Goal: Transaction & Acquisition: Subscribe to service/newsletter

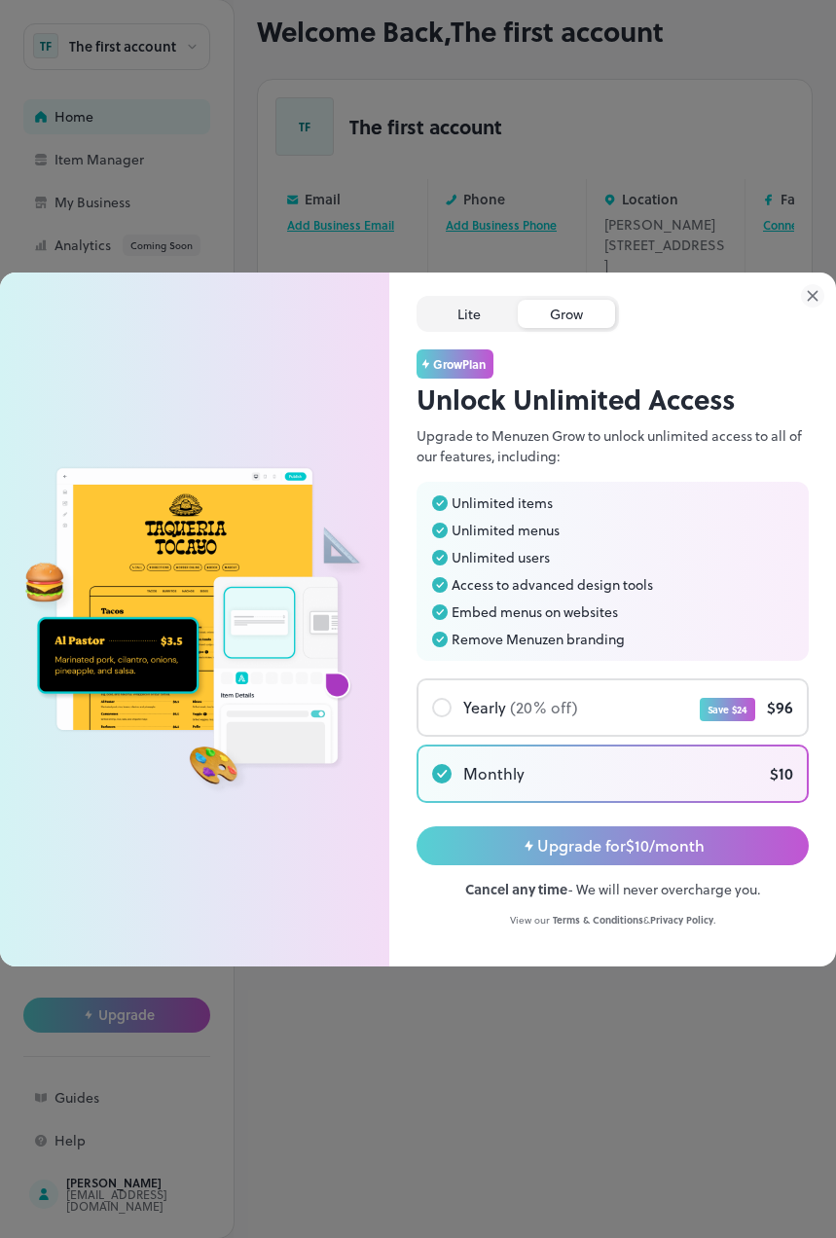
click at [486, 307] on div "Lite" at bounding box center [468, 314] width 97 height 28
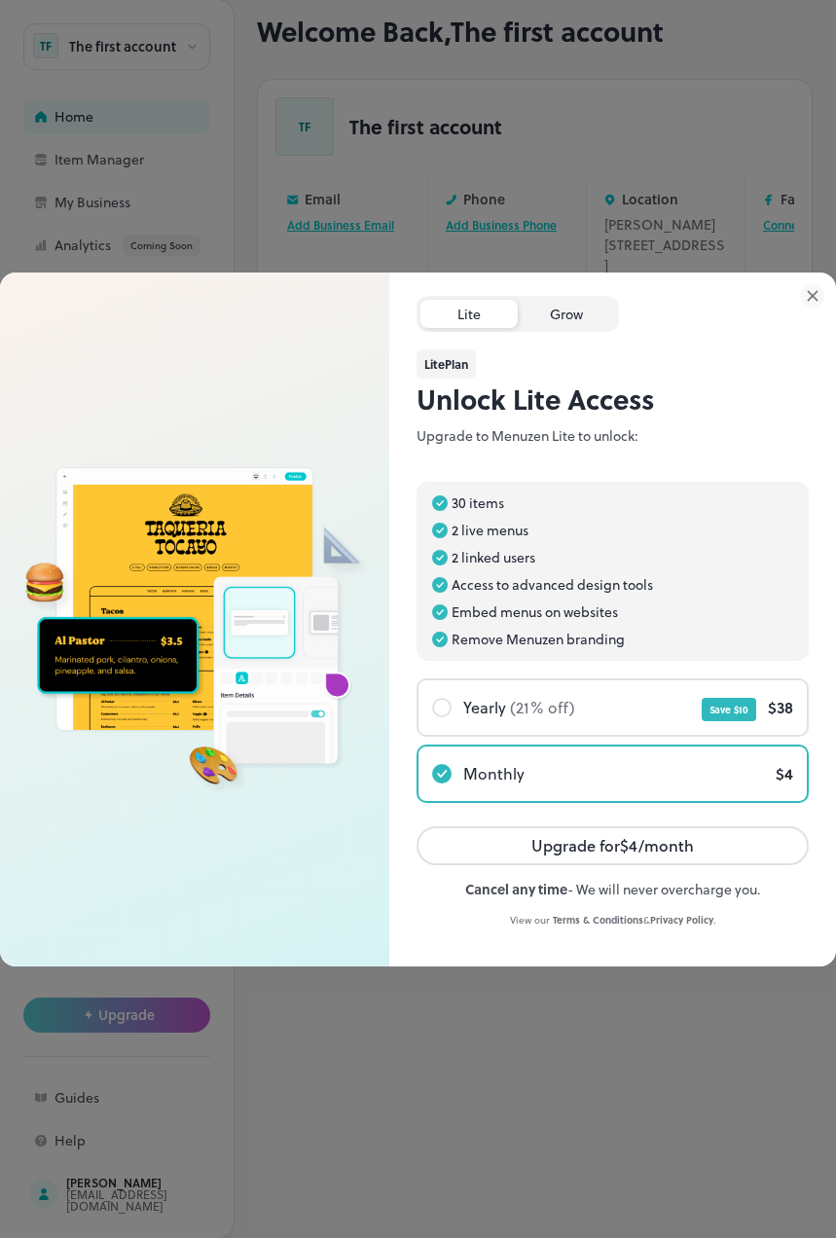
click at [561, 317] on div "Grow" at bounding box center [566, 314] width 97 height 28
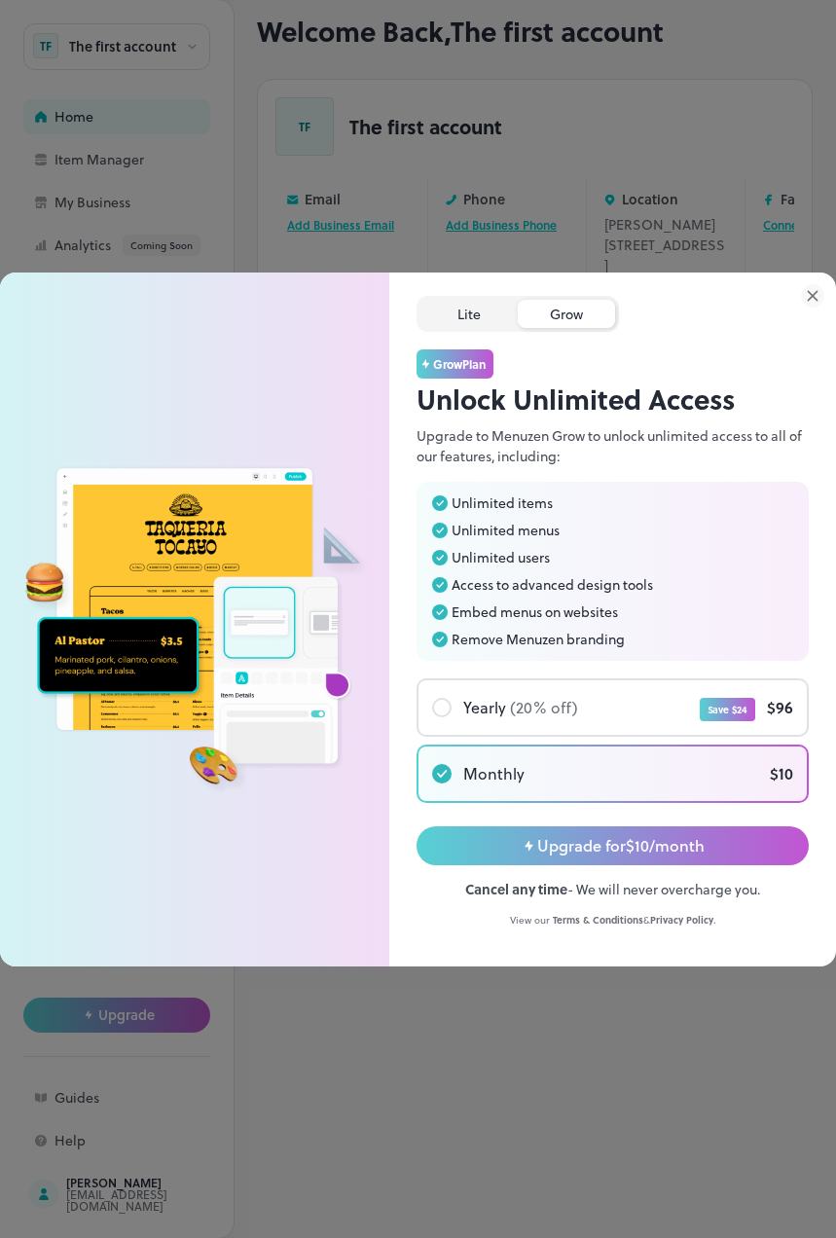
click at [497, 317] on div "Lite" at bounding box center [468, 314] width 97 height 28
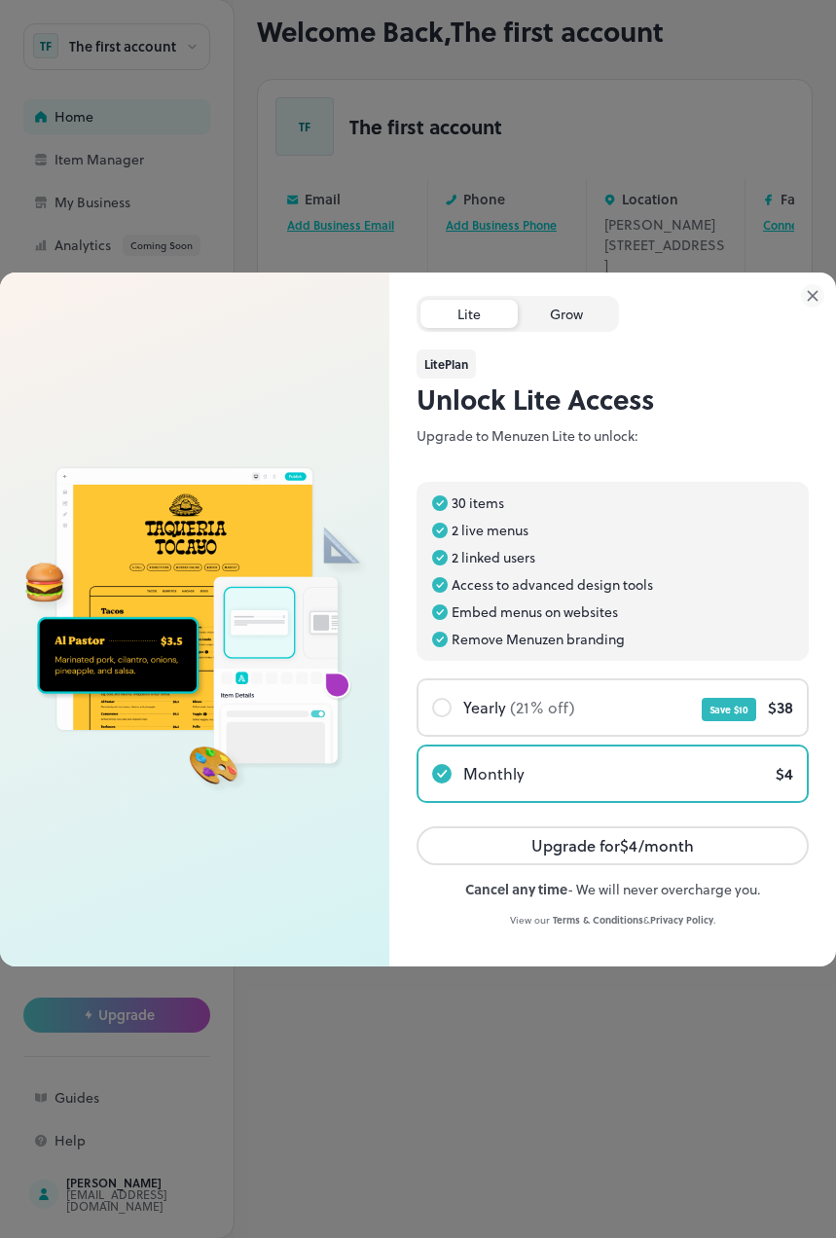
click at [567, 321] on div "Grow" at bounding box center [566, 314] width 97 height 28
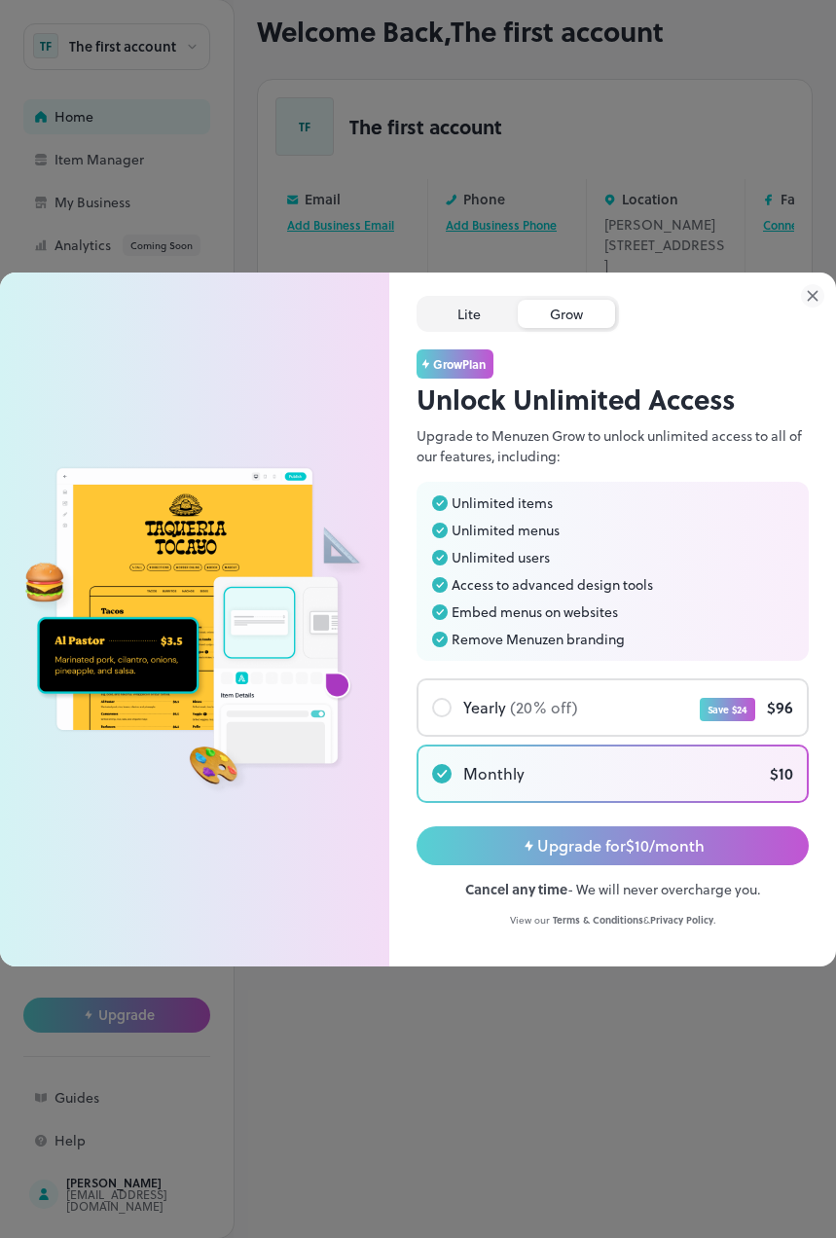
click at [494, 324] on div "Lite" at bounding box center [468, 314] width 97 height 28
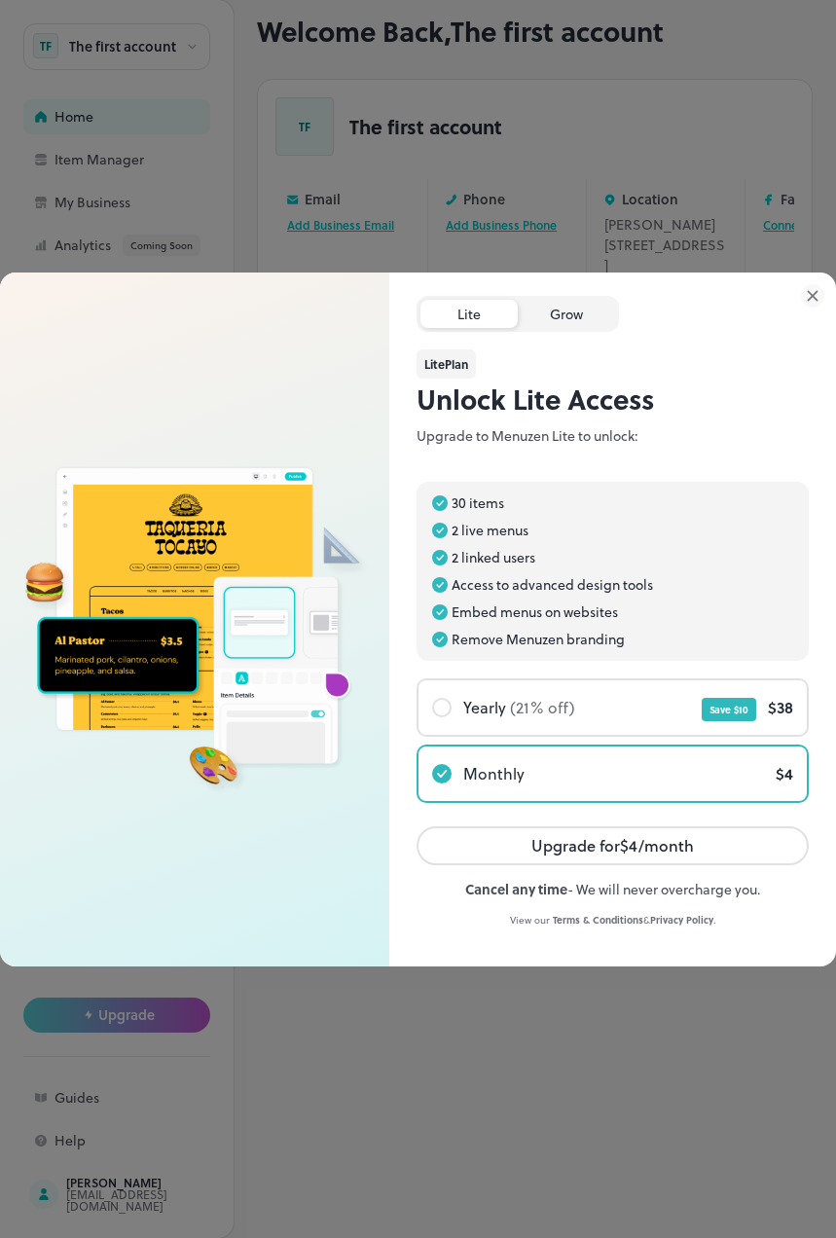
click at [569, 320] on div "Grow" at bounding box center [566, 314] width 97 height 28
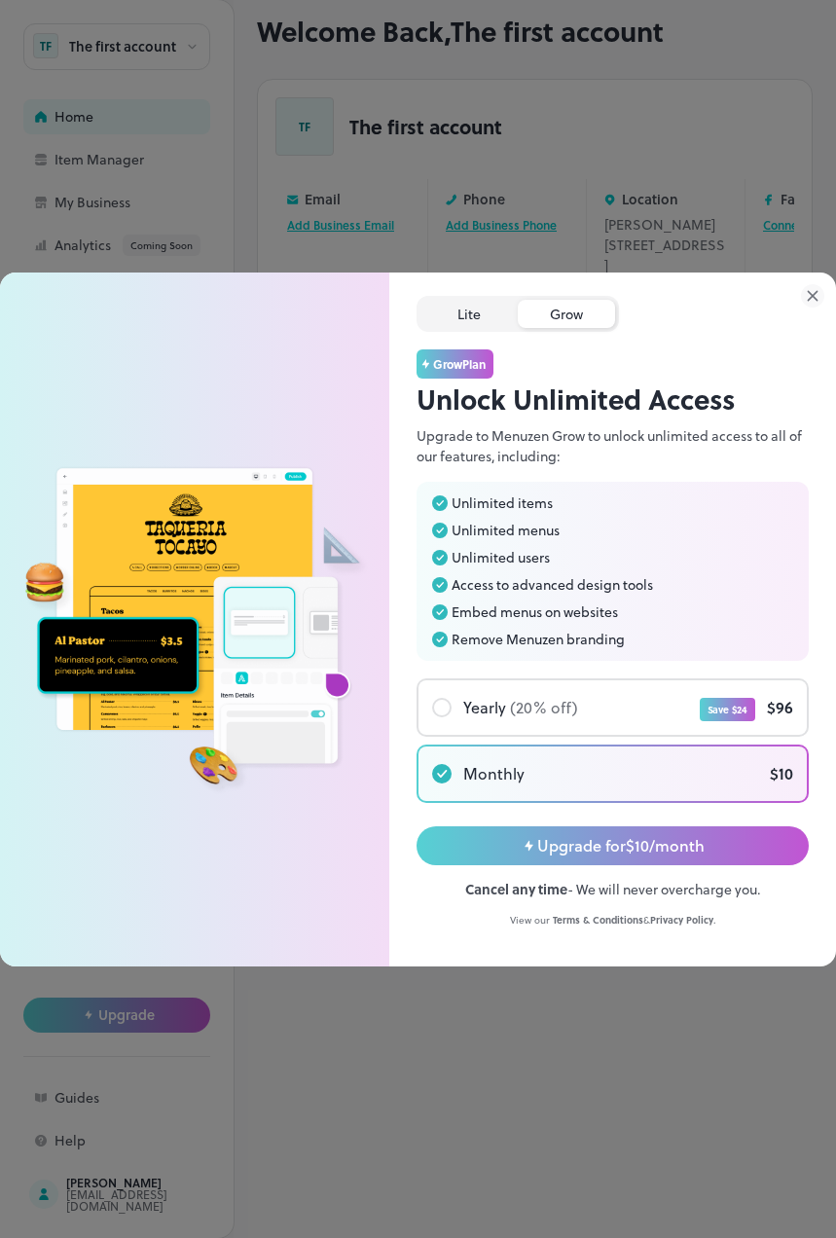
click at [451, 317] on div "Lite" at bounding box center [468, 314] width 97 height 28
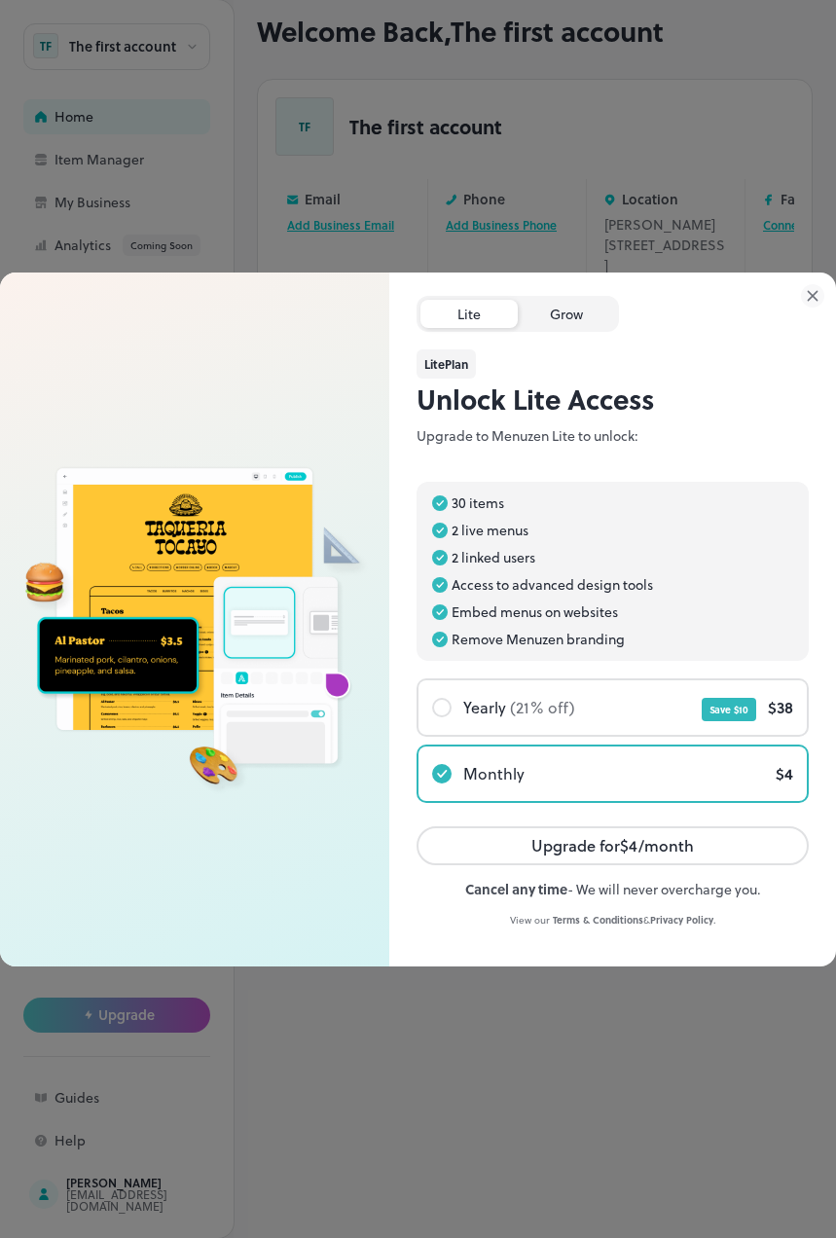
click at [544, 320] on div "Grow" at bounding box center [566, 314] width 97 height 28
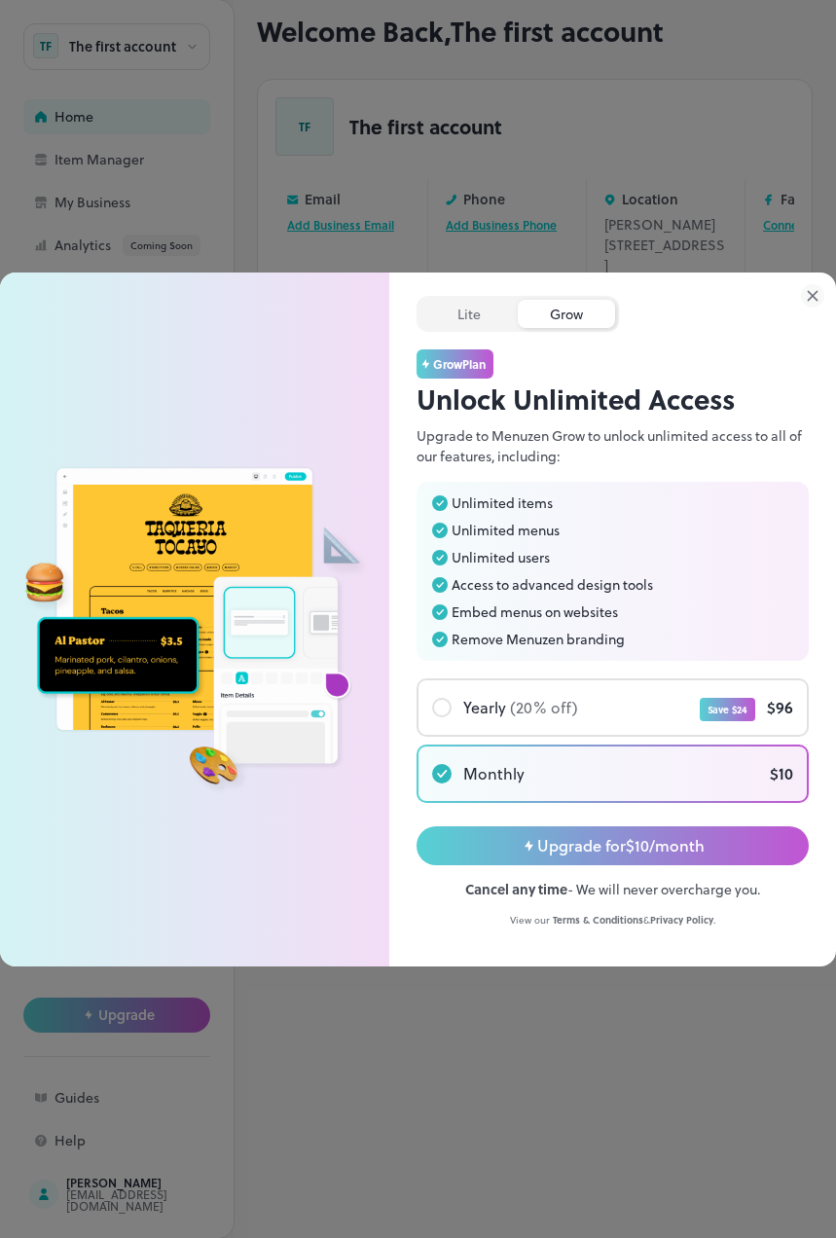
drag, startPoint x: 451, startPoint y: 284, endPoint x: 423, endPoint y: 283, distance: 28.2
click at [423, 283] on div "Lite Grow Grow Plan Unlock Unlimited Access Upgrade to Menuzen Grow to unlock u…" at bounding box center [612, 599] width 392 height 655
click at [687, 362] on div "Grow Plan" at bounding box center [612, 363] width 392 height 29
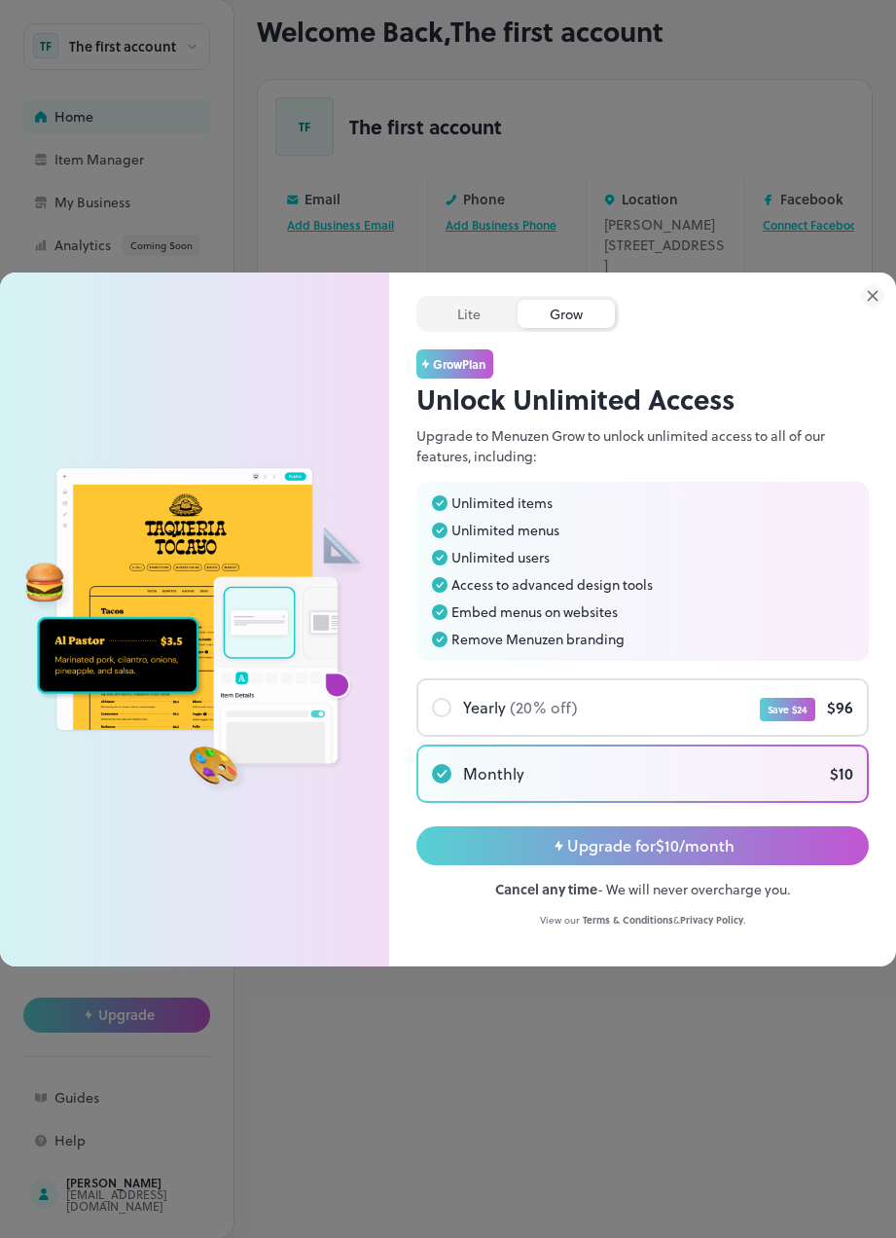
drag, startPoint x: 628, startPoint y: 115, endPoint x: 599, endPoint y: 268, distance: 155.4
click at [609, 292] on div "Lite Grow Grow Plan Unlock Unlimited Access Upgrade to Menuzen Grow to unlock u…" at bounding box center [448, 619] width 896 height 1238
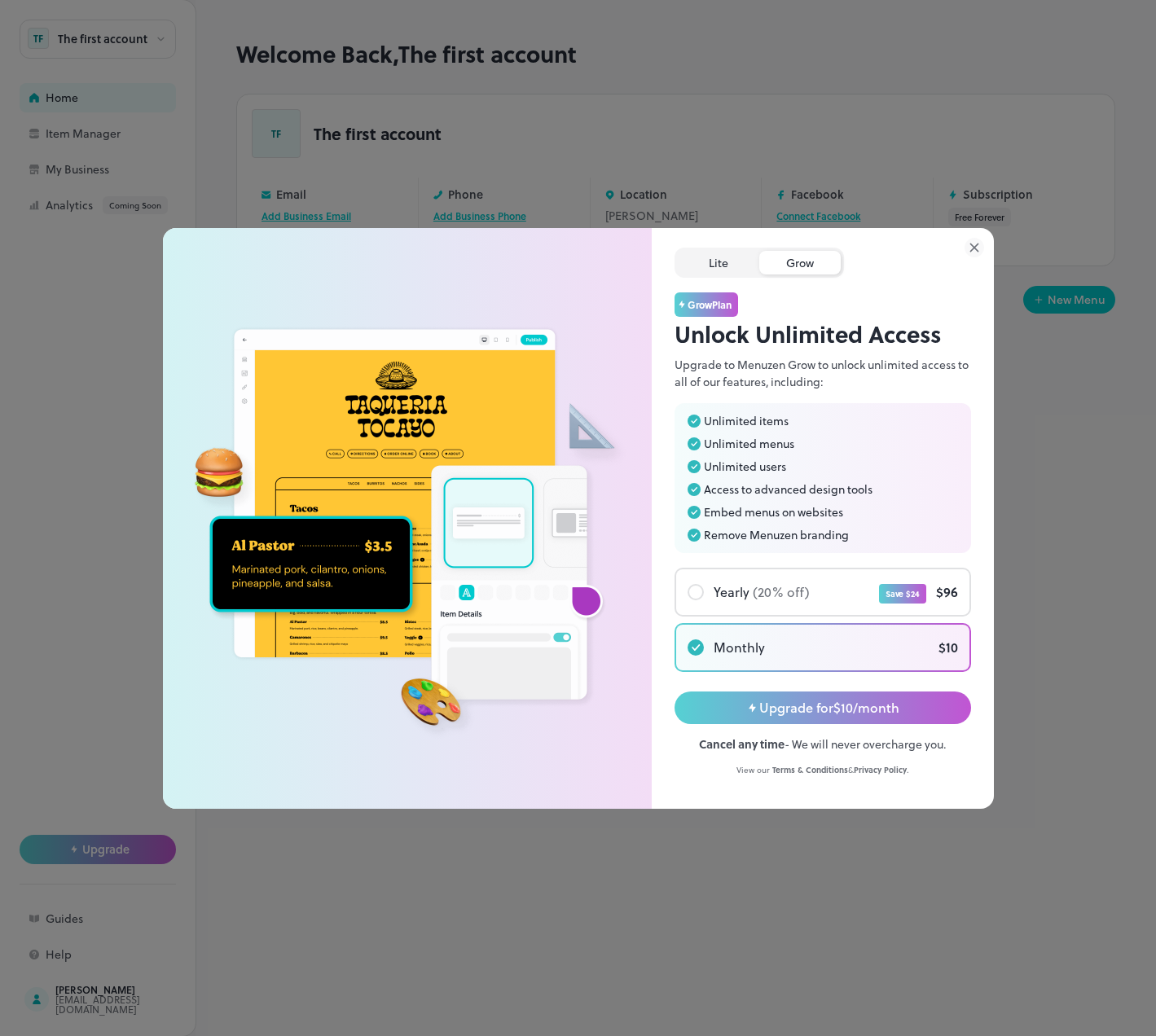
click at [723, 264] on div "Lite" at bounding box center [718, 263] width 81 height 23
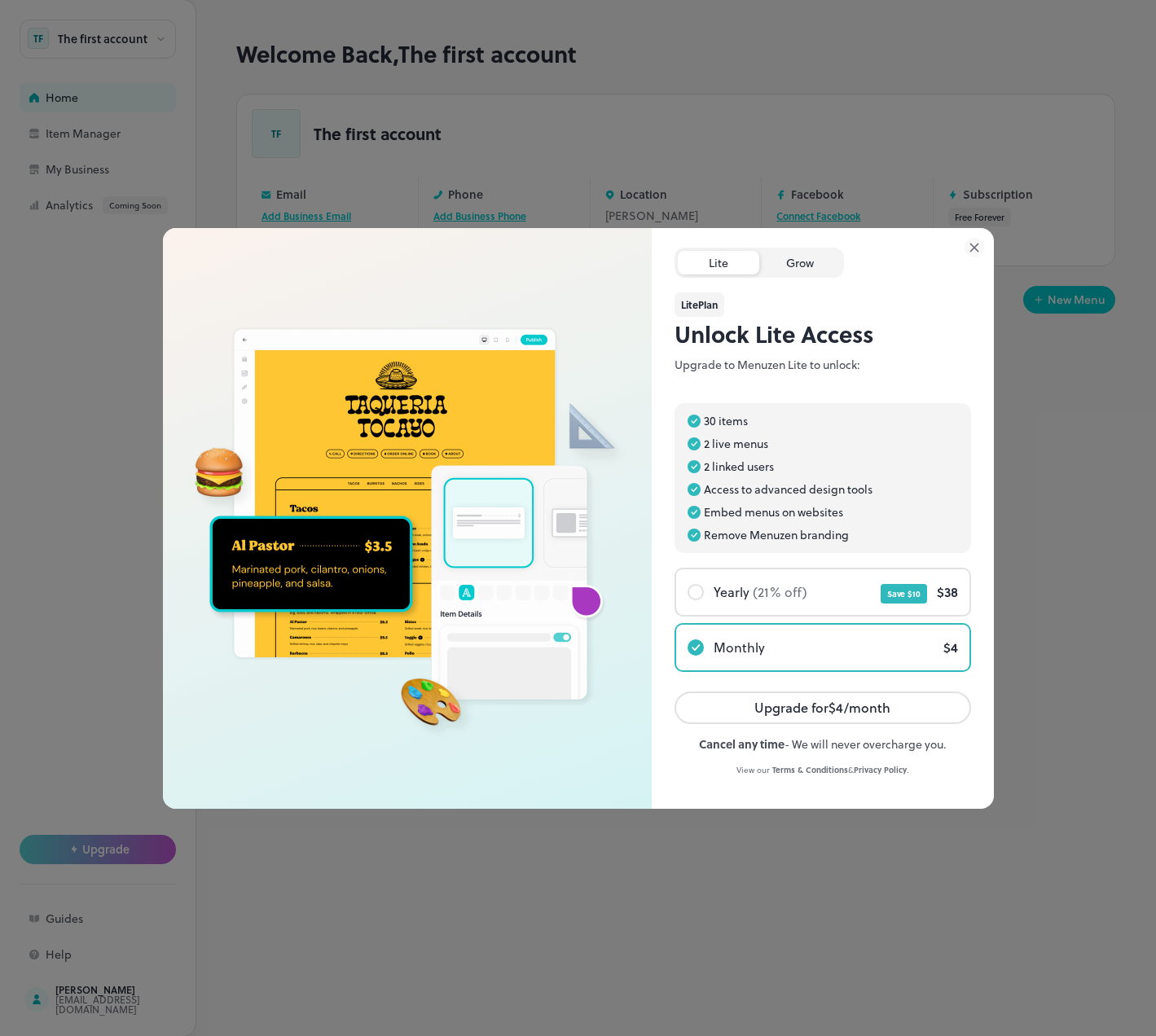
click at [786, 260] on div "Grow" at bounding box center [799, 263] width 81 height 23
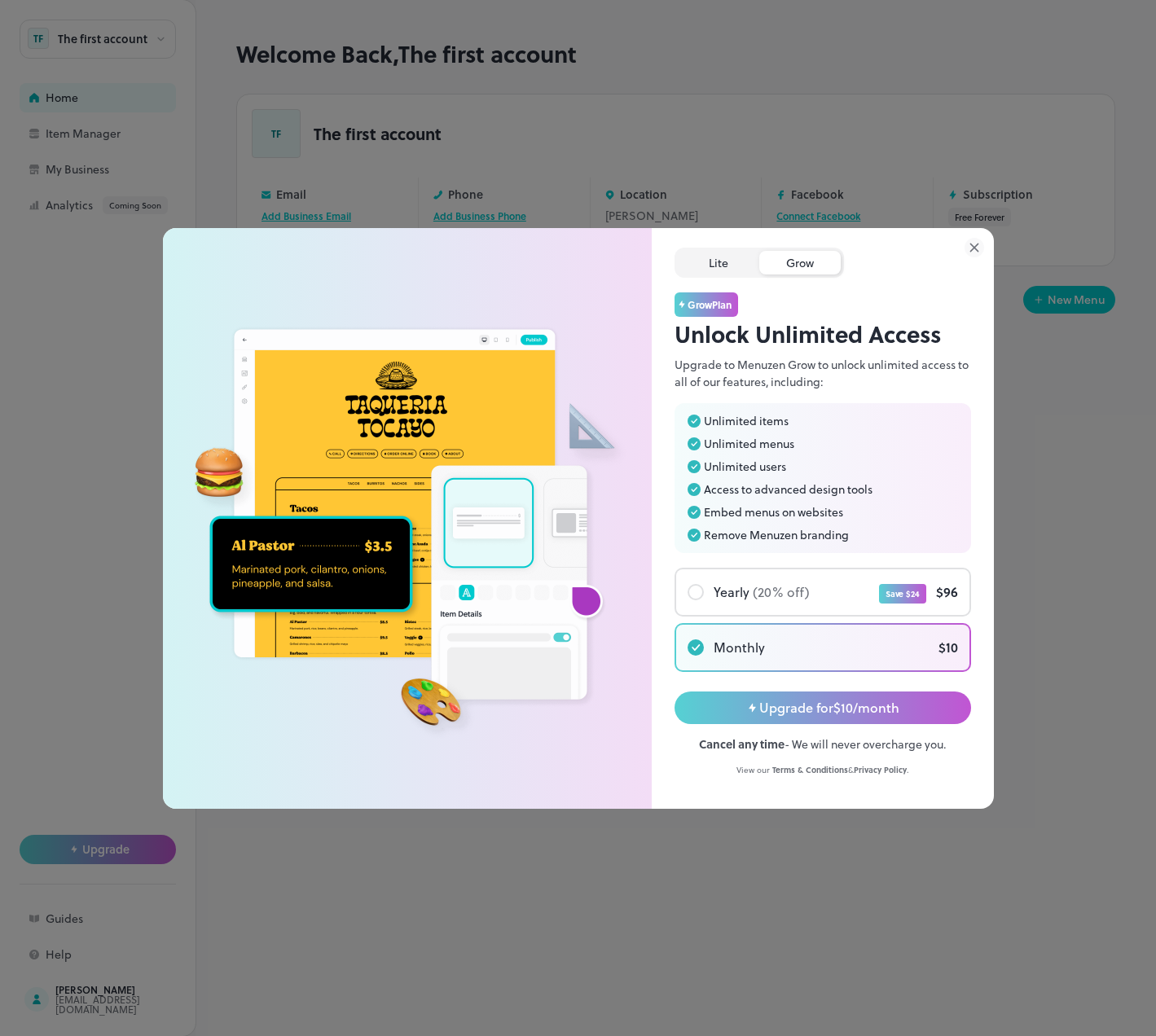
click at [737, 265] on div "Lite" at bounding box center [718, 263] width 81 height 23
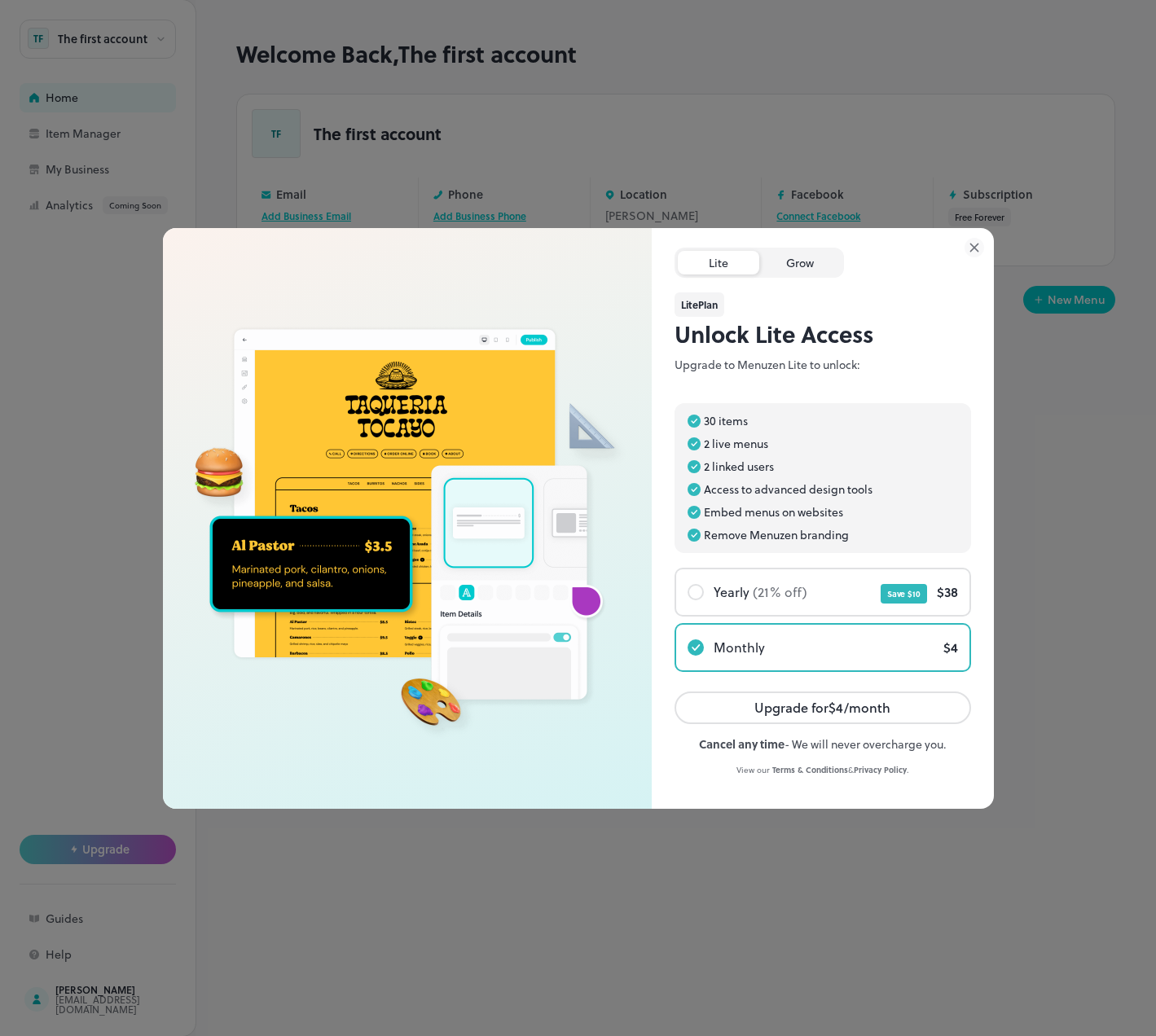
click at [798, 265] on div "Grow" at bounding box center [799, 263] width 81 height 23
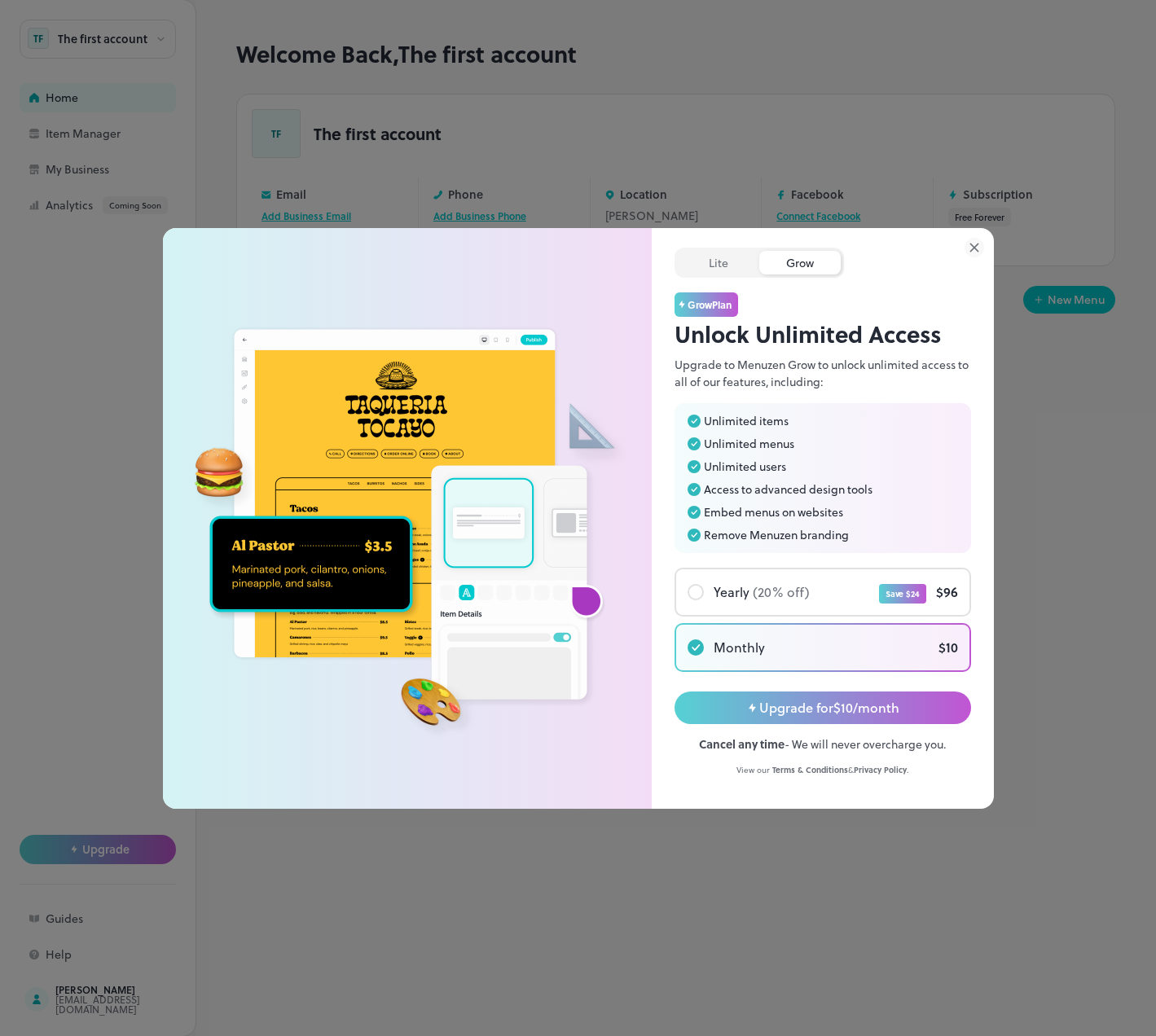
drag, startPoint x: 705, startPoint y: 304, endPoint x: 734, endPoint y: 304, distance: 29.0
click at [732, 304] on span "Grow Plan" at bounding box center [709, 305] width 44 height 15
click at [774, 310] on div "Grow Plan" at bounding box center [823, 304] width 296 height 24
click at [724, 267] on div "Lite" at bounding box center [718, 263] width 81 height 23
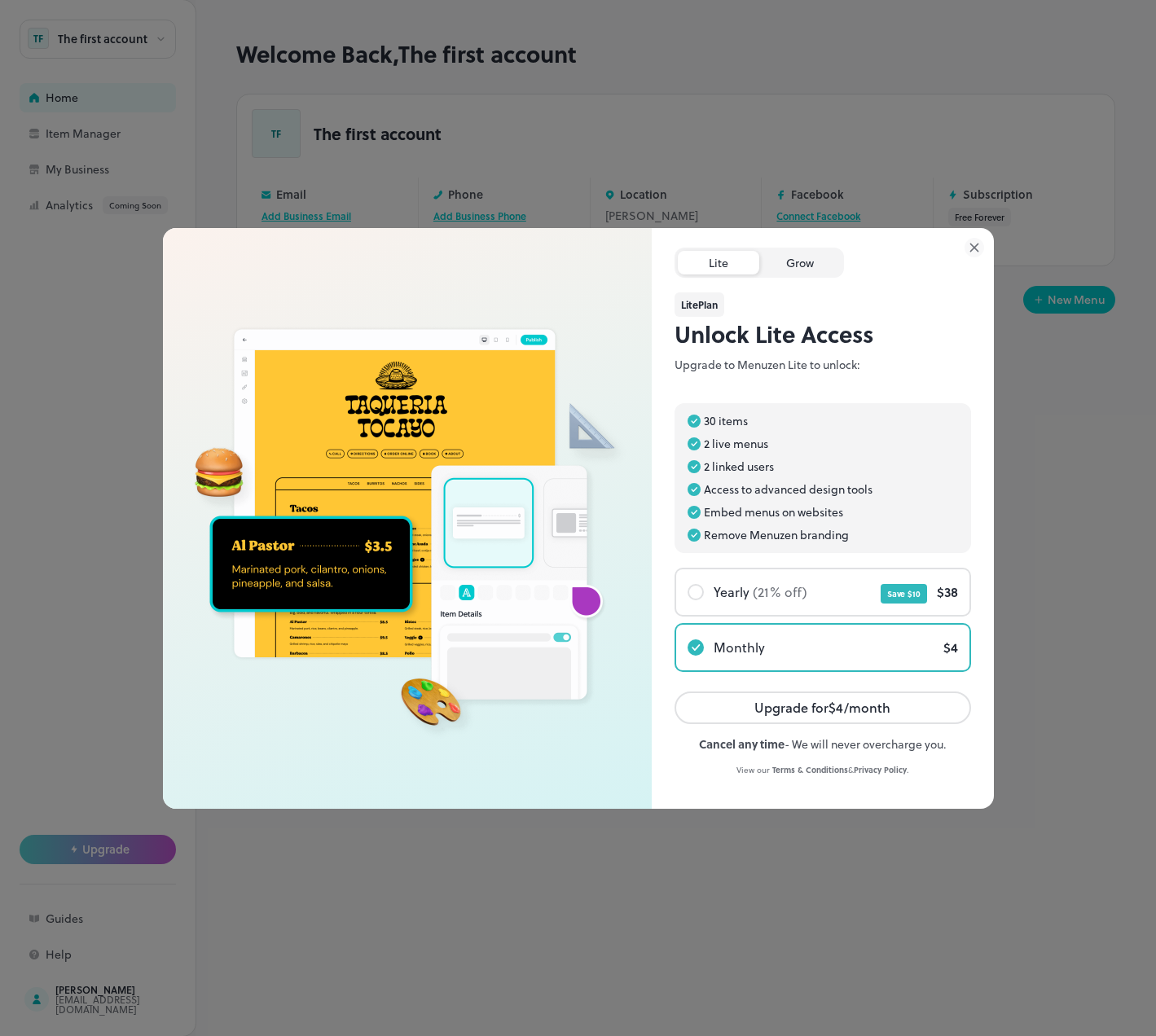
click at [797, 264] on div "Grow" at bounding box center [799, 263] width 81 height 23
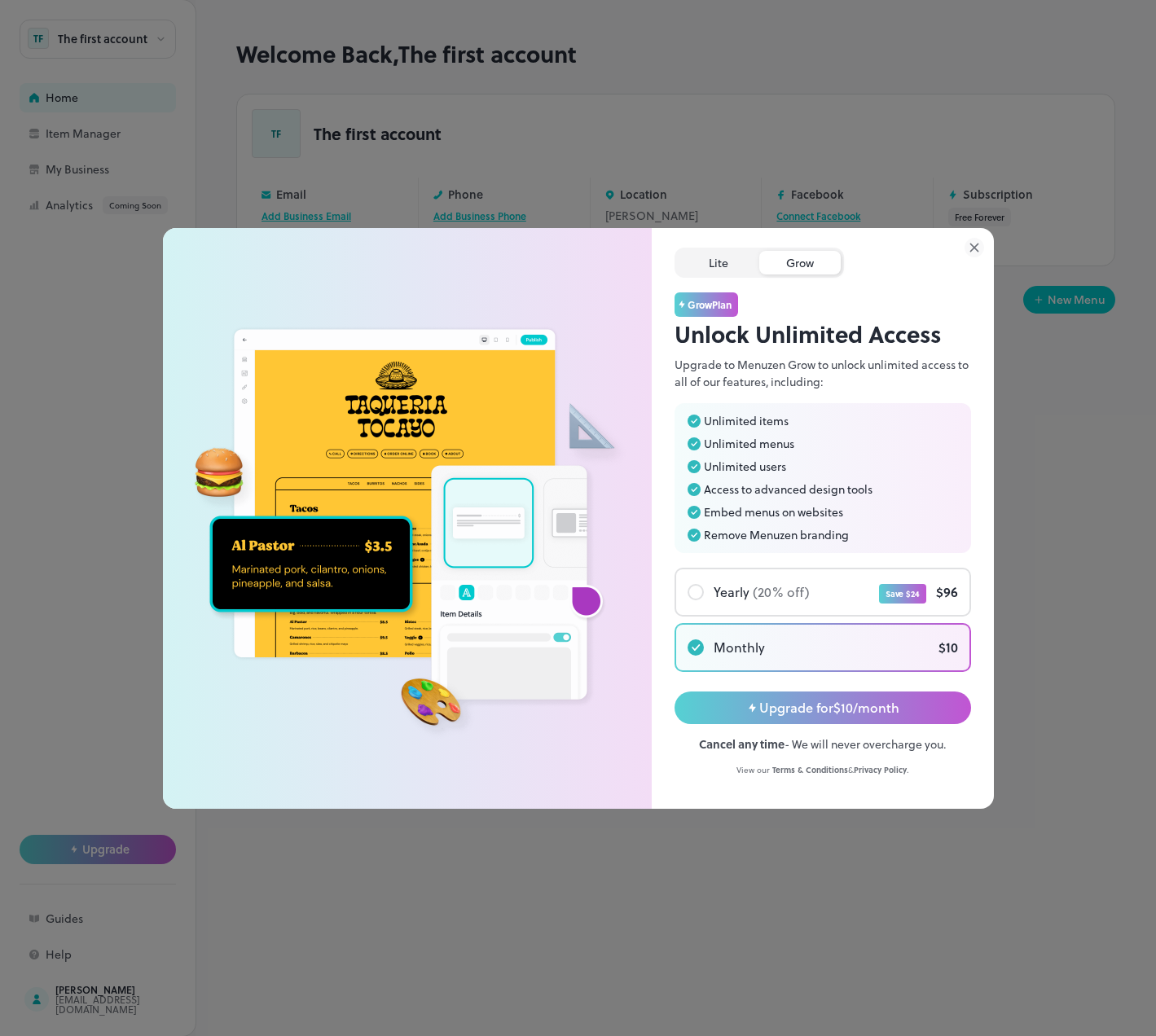
click at [717, 260] on div "Lite" at bounding box center [718, 263] width 81 height 23
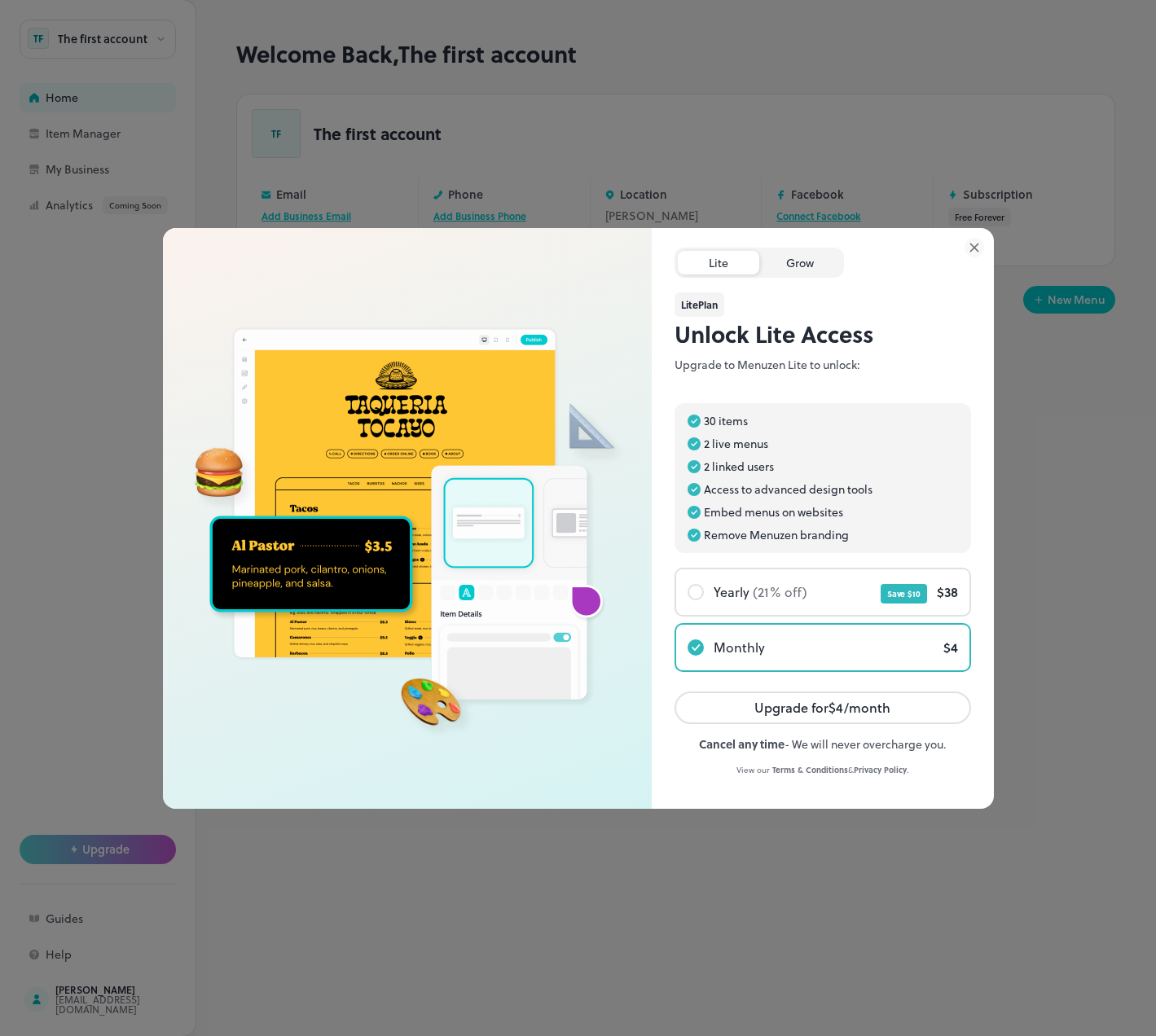
click at [770, 263] on div "Grow" at bounding box center [799, 263] width 81 height 23
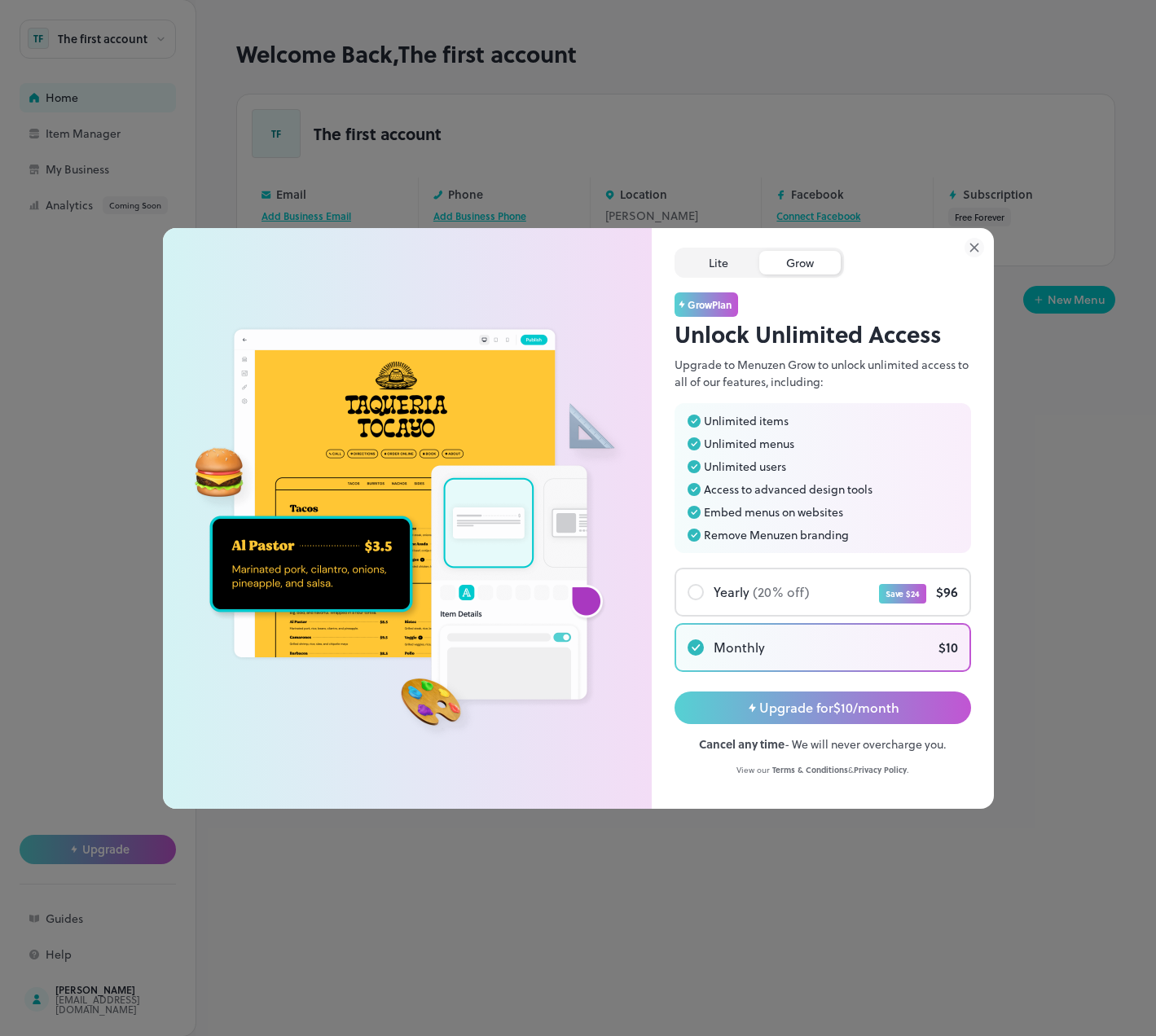
click at [739, 264] on div "Lite" at bounding box center [718, 263] width 81 height 23
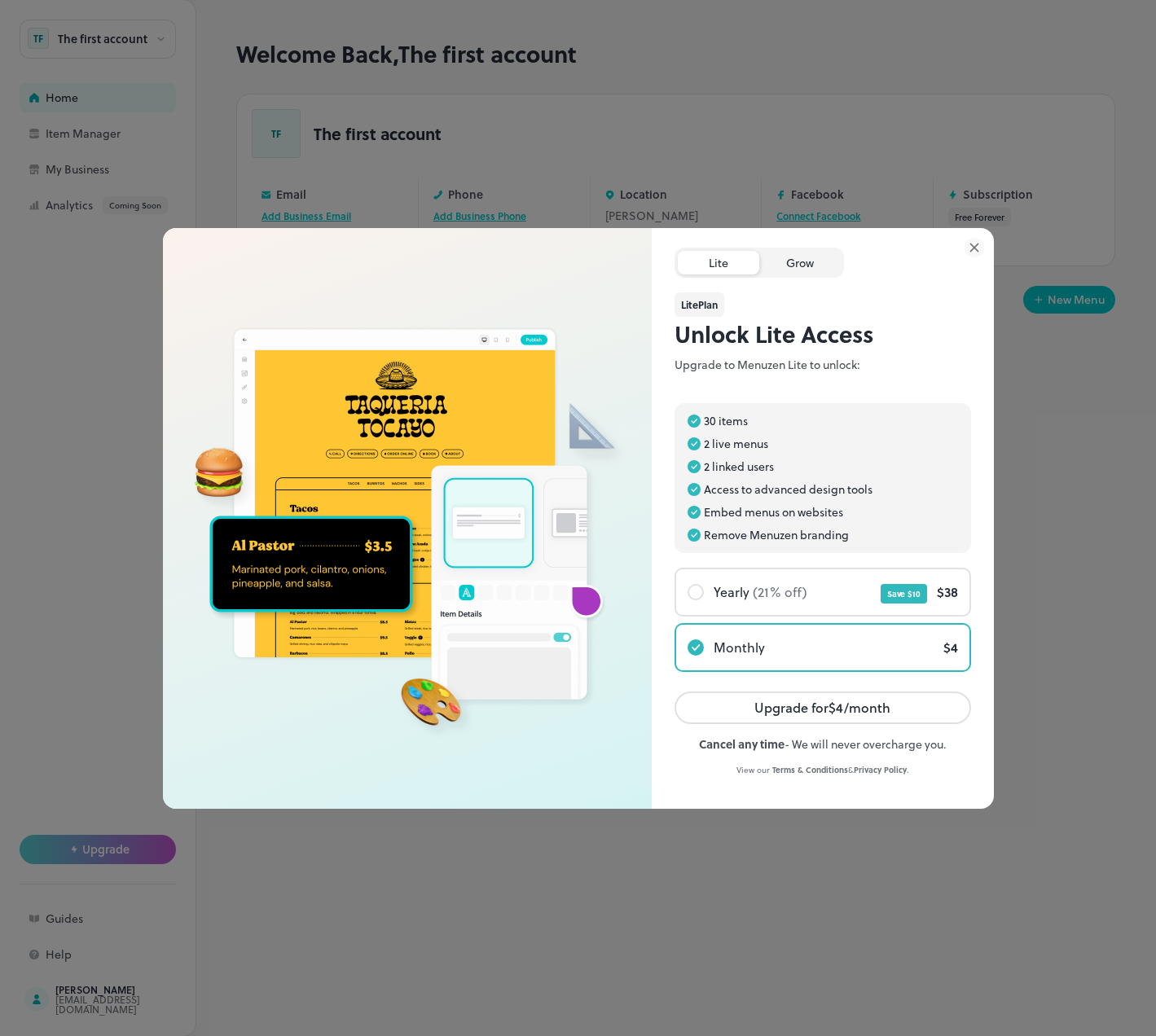
click at [787, 264] on div "Grow" at bounding box center [799, 263] width 81 height 23
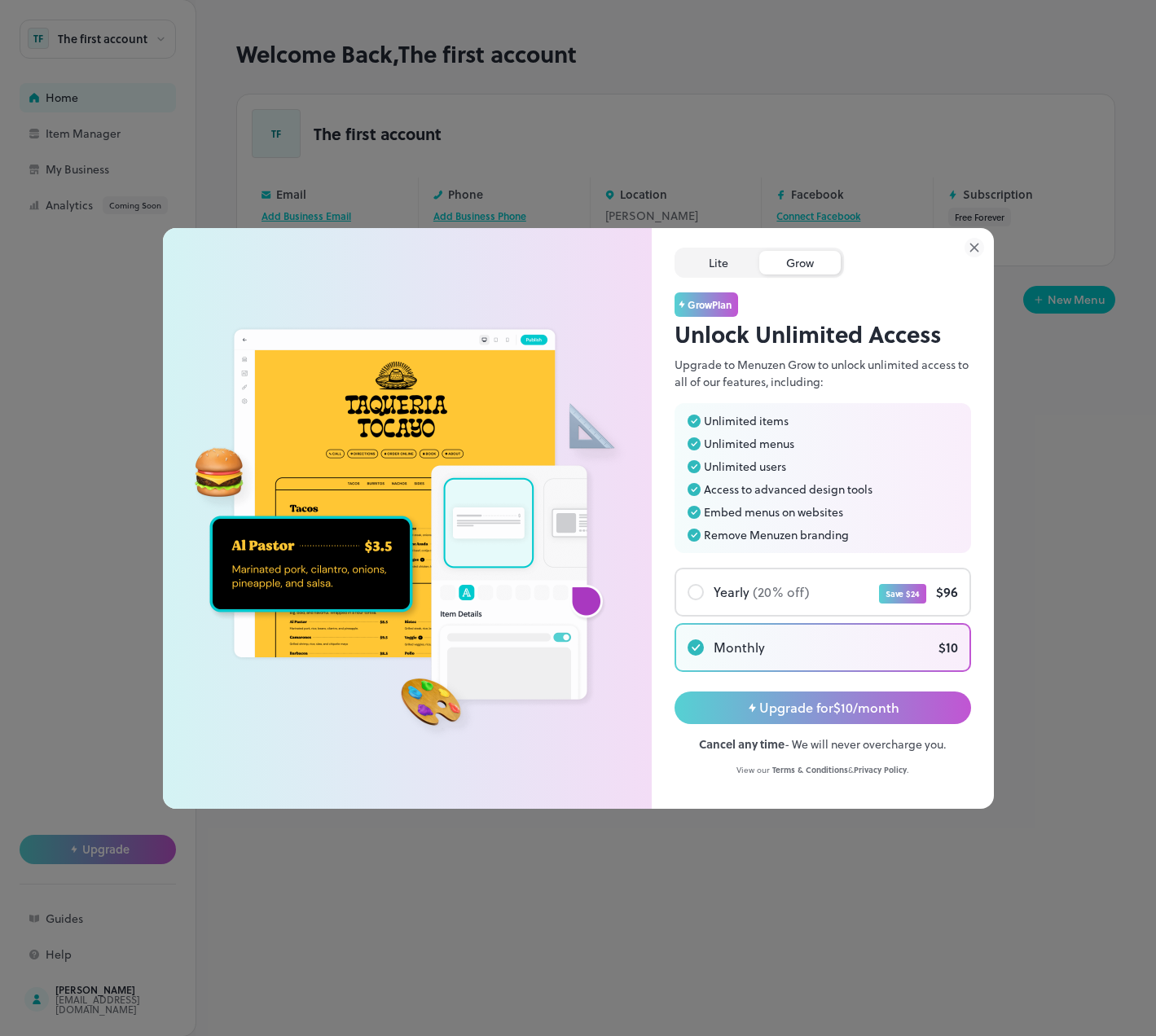
click at [734, 266] on div "Lite" at bounding box center [718, 263] width 81 height 23
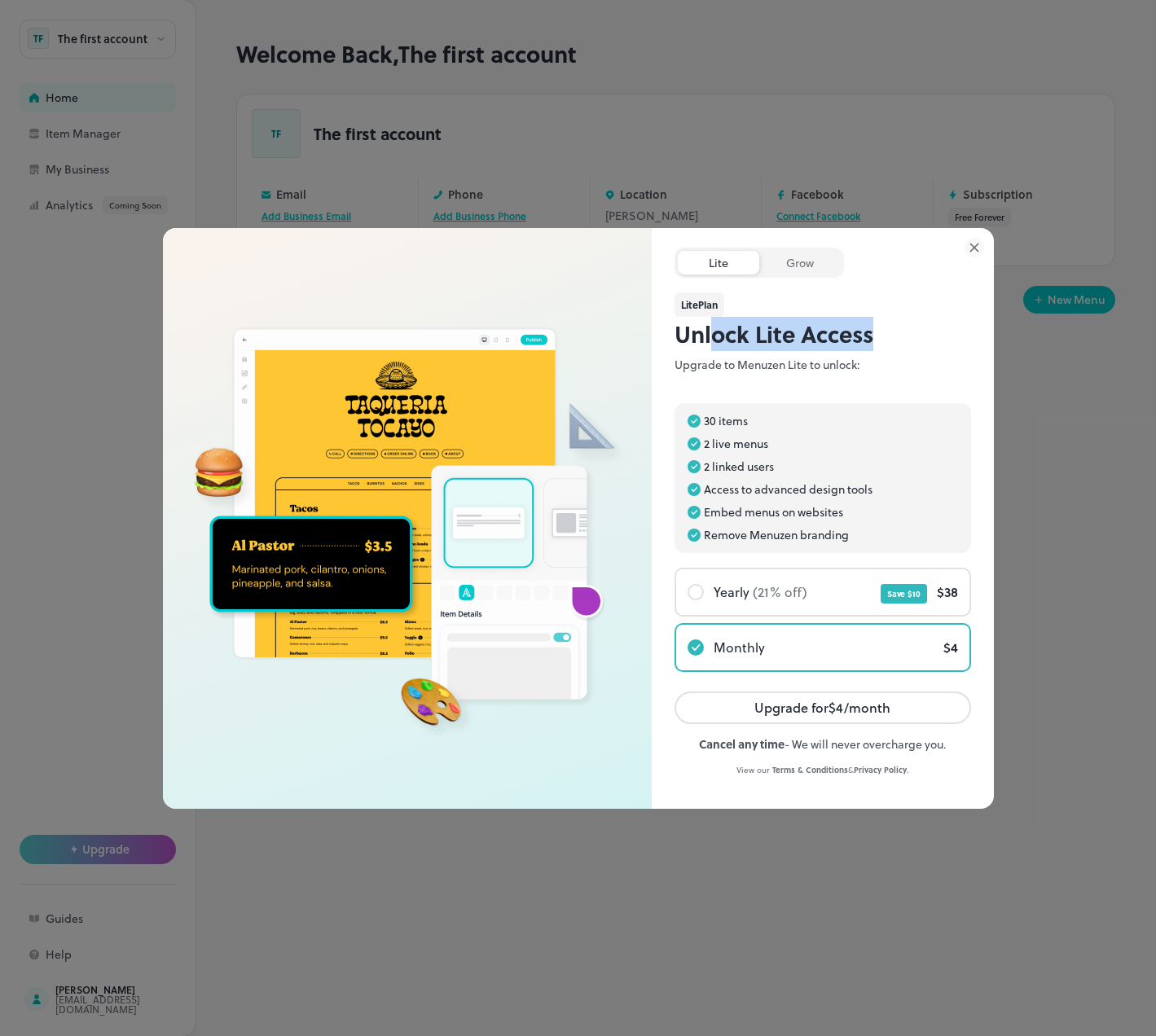
drag, startPoint x: 764, startPoint y: 348, endPoint x: 886, endPoint y: 337, distance: 122.5
click at [886, 337] on p "Unlock Lite Access" at bounding box center [823, 334] width 296 height 34
click at [810, 264] on div "Grow" at bounding box center [799, 263] width 81 height 23
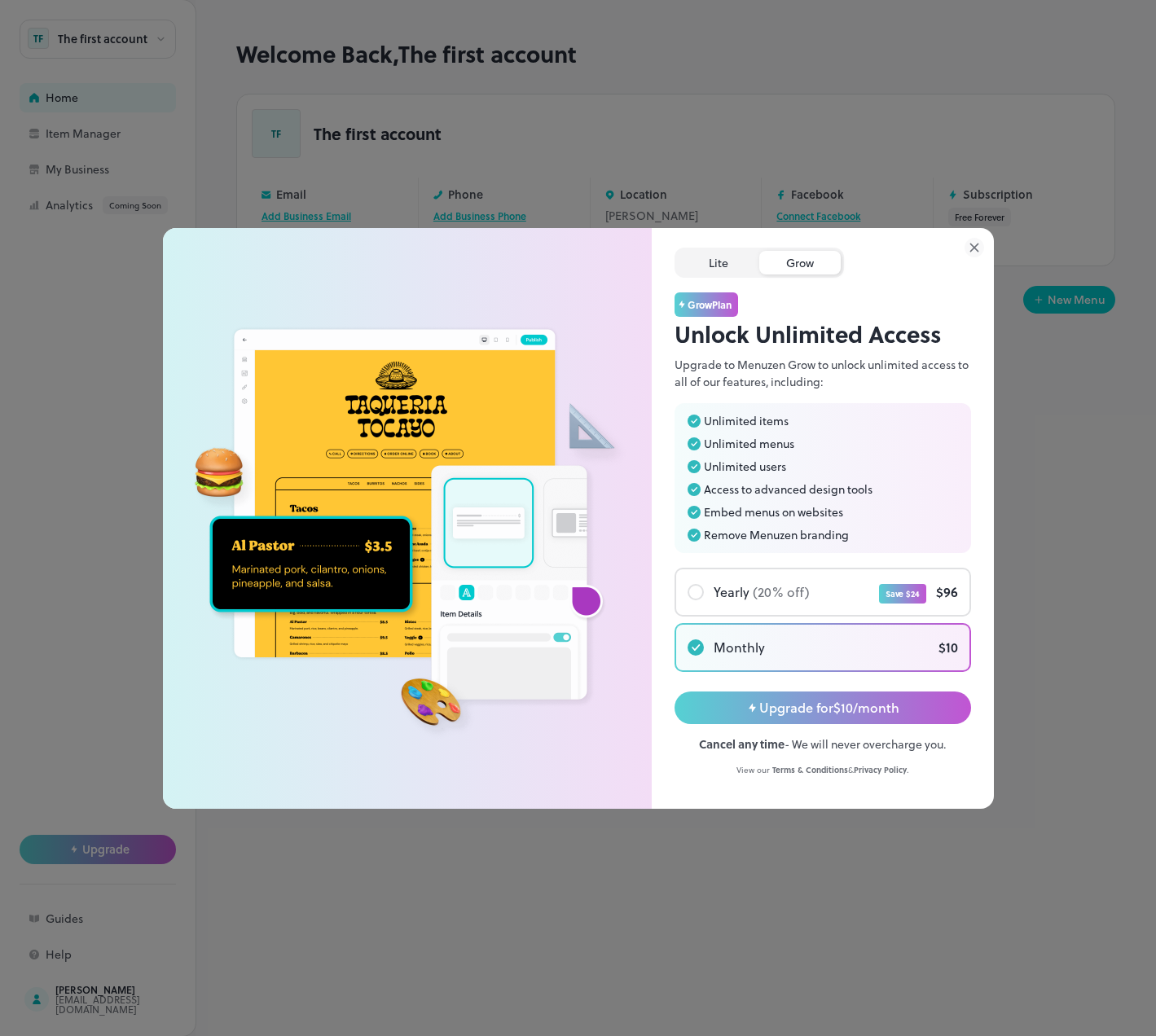
click at [698, 257] on div "Lite" at bounding box center [718, 263] width 81 height 23
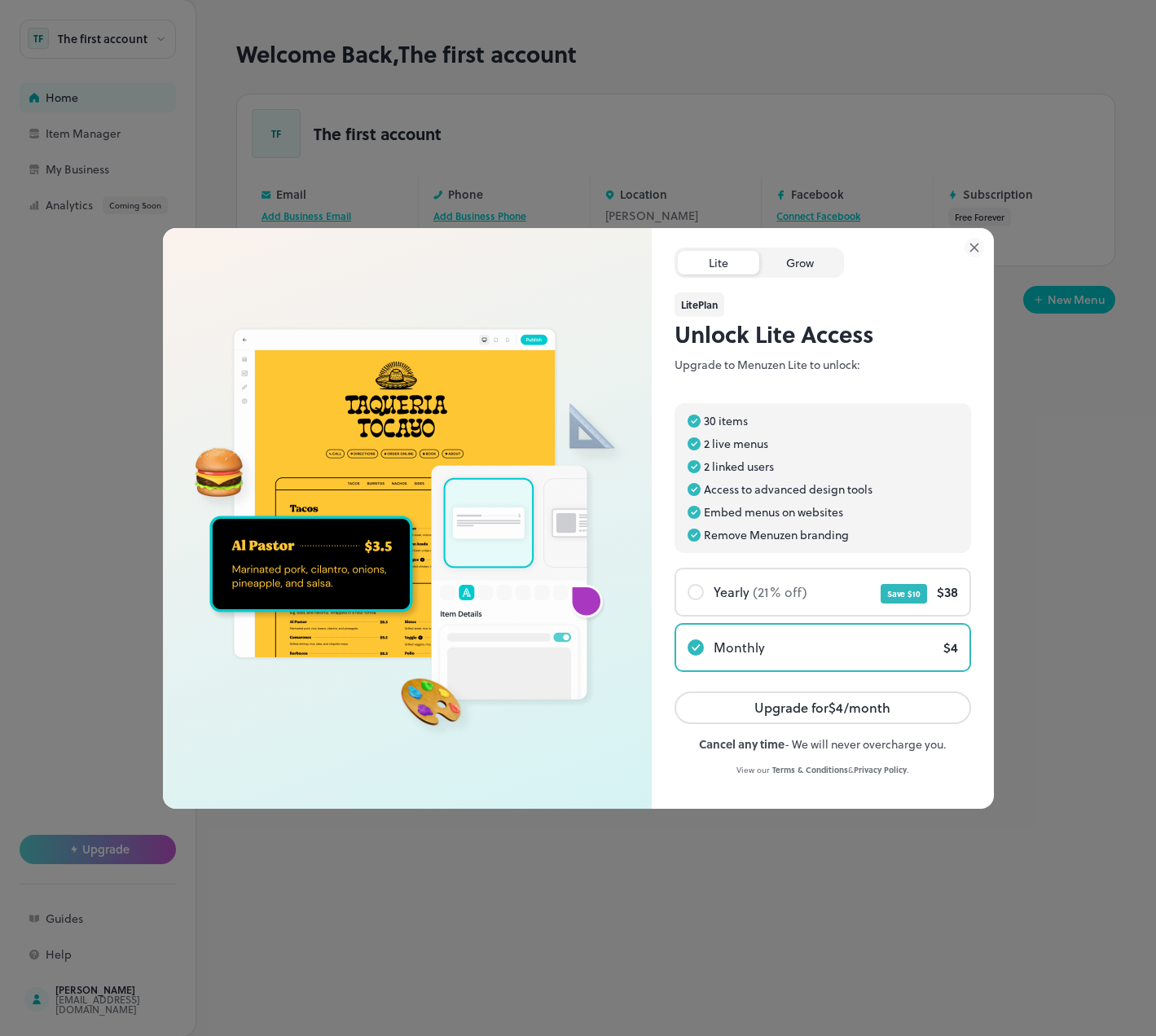
click at [800, 262] on div "Grow" at bounding box center [799, 263] width 81 height 23
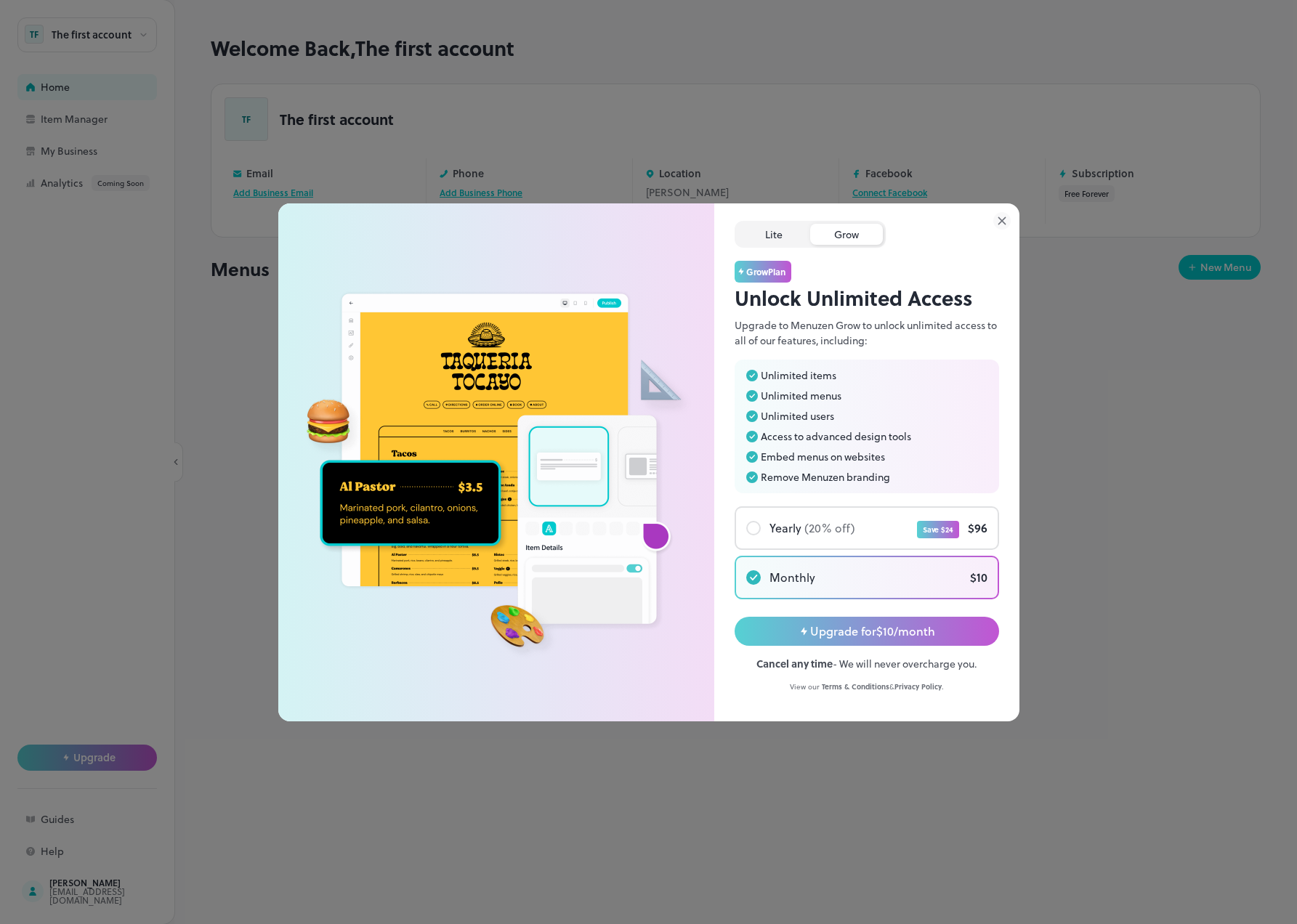
click at [790, 228] on div "Lite" at bounding box center [774, 234] width 72 height 21
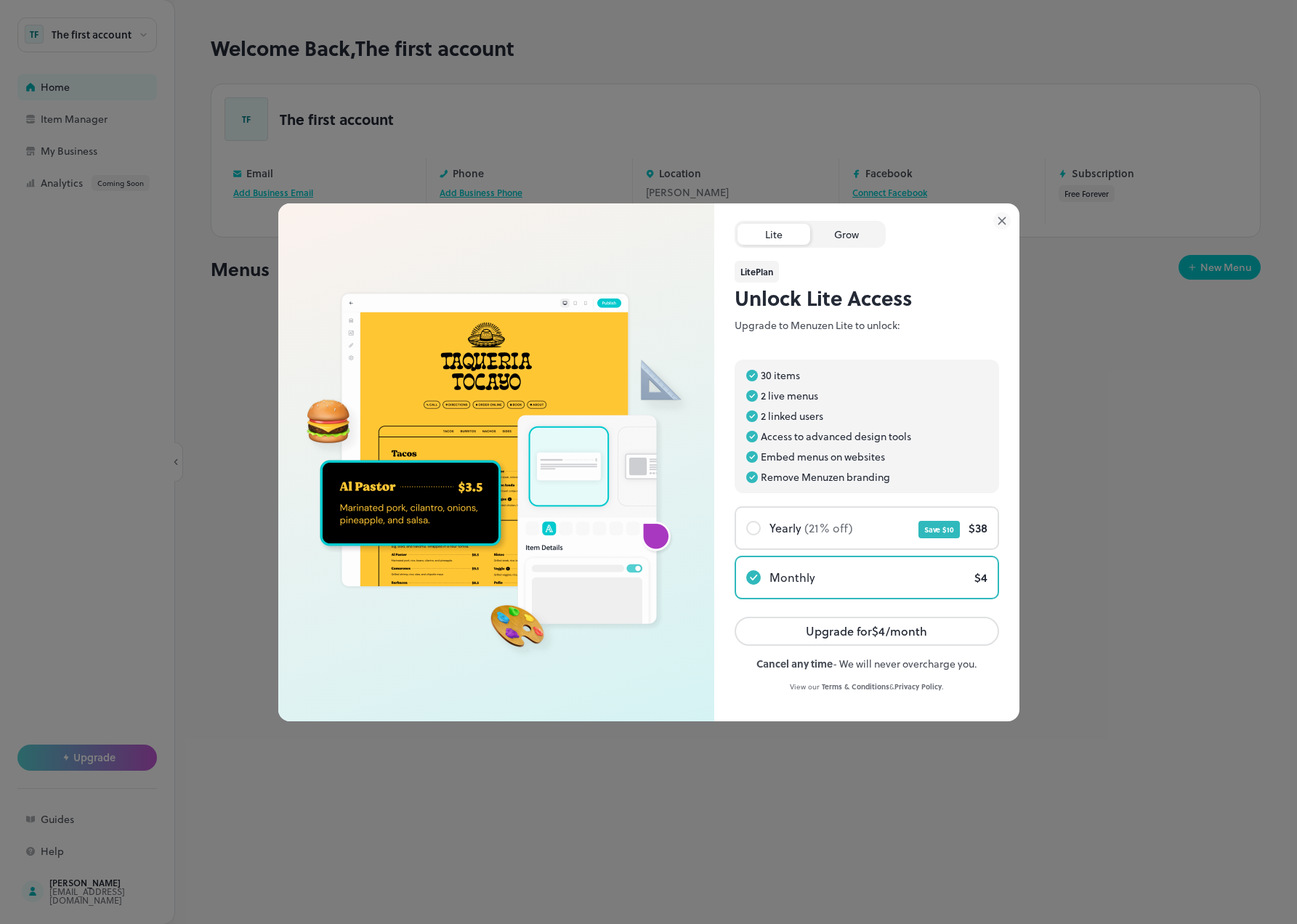
click at [833, 229] on div "Grow" at bounding box center [846, 234] width 72 height 21
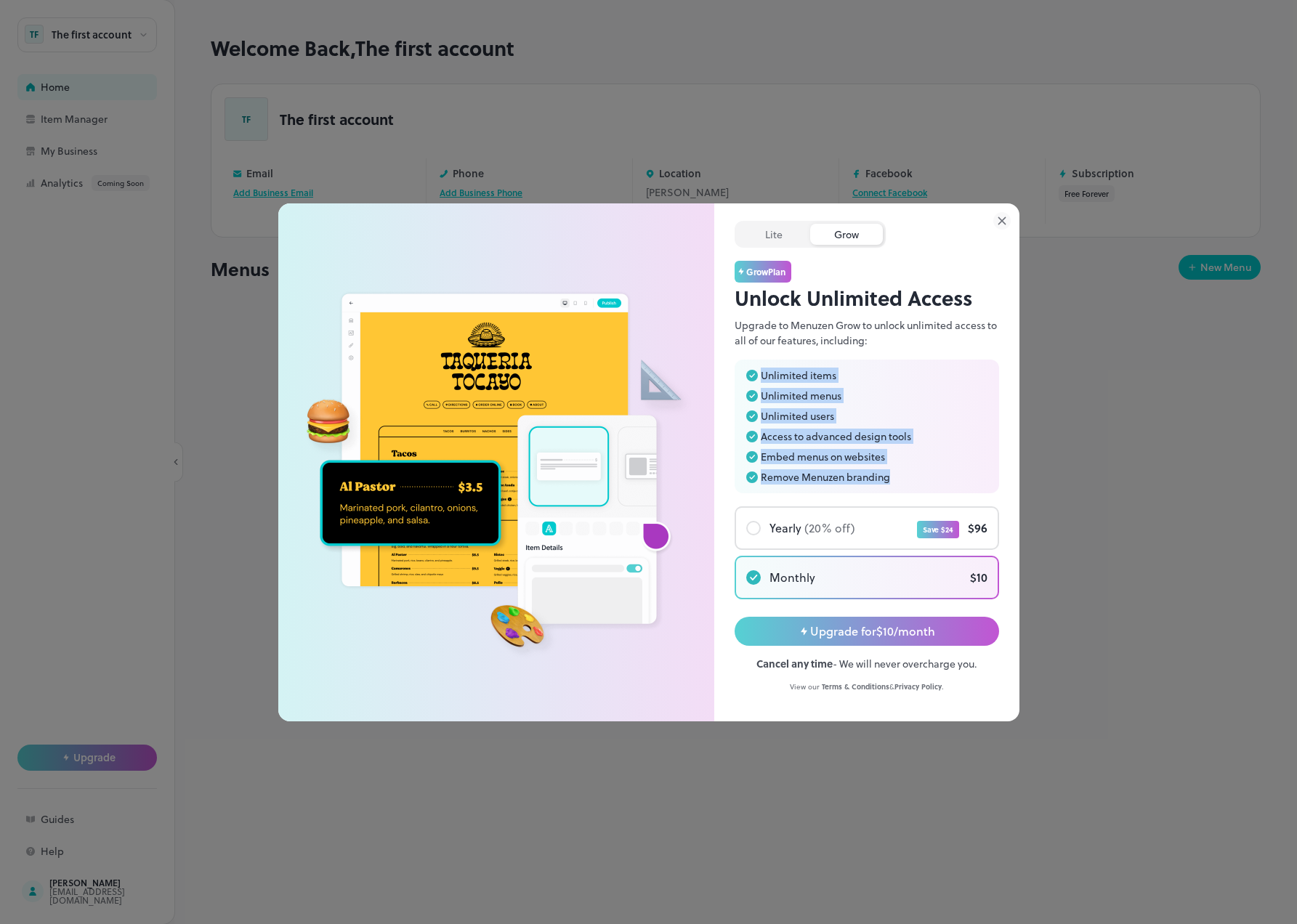
drag, startPoint x: 888, startPoint y: 481, endPoint x: 753, endPoint y: 376, distance: 171.0
click at [753, 376] on ul "Unlimited items Unlimited menus Unlimited users Access to advanced design tools…" at bounding box center [866, 426] width 241 height 113
copy ul "Unlimited items Unlimited menus Unlimited users Access to advanced design tools…"
click at [818, 386] on ul "Unlimited items Unlimited menus Unlimited users Access to advanced design tools…" at bounding box center [866, 426] width 241 height 113
drag, startPoint x: 846, startPoint y: 366, endPoint x: 756, endPoint y: 377, distance: 90.7
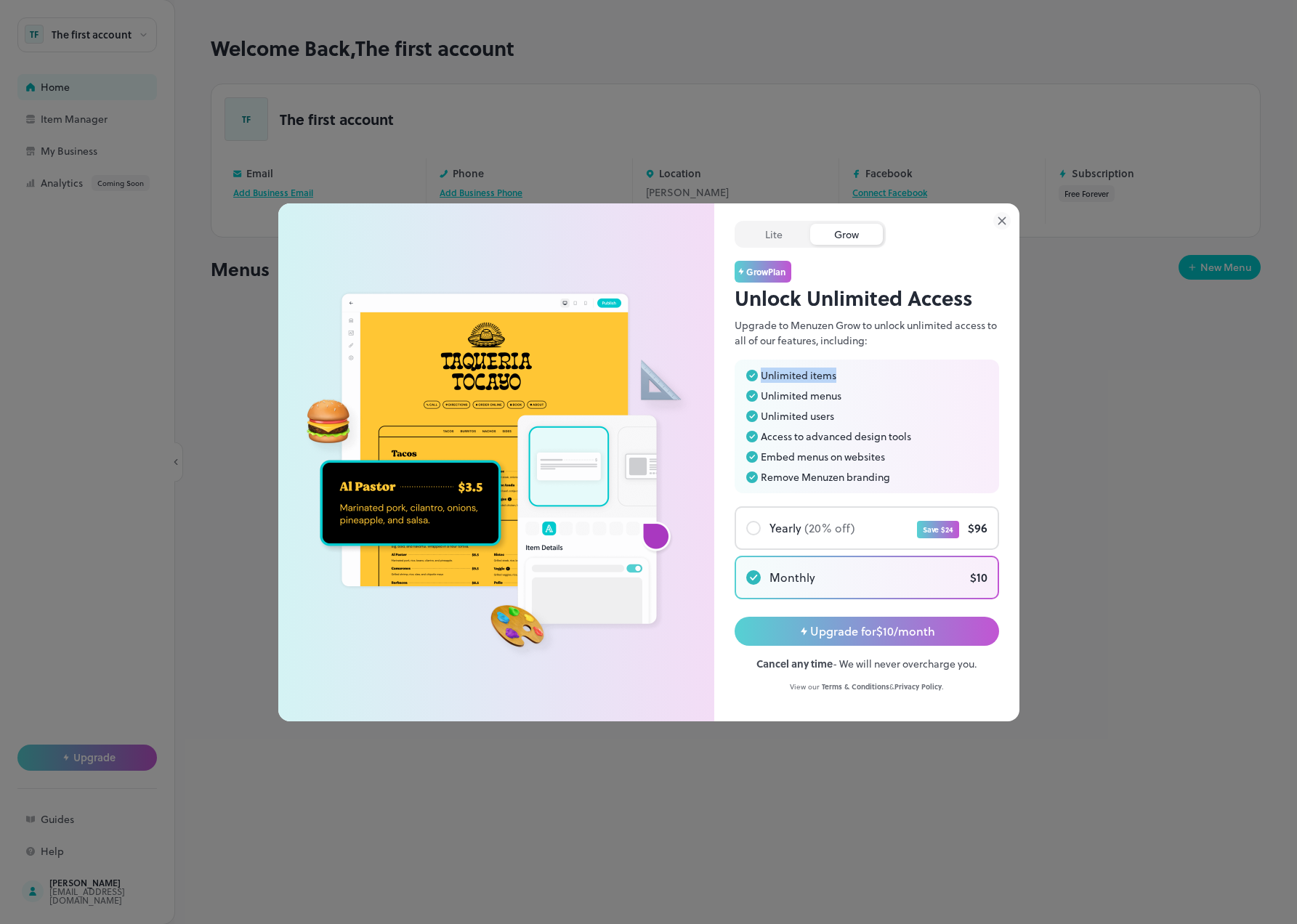
click at [756, 377] on div "Unlimited items Unlimited menus Unlimited users Access to advanced design tools…" at bounding box center [867, 426] width 264 height 134
copy span "Unlimited items"
drag, startPoint x: 856, startPoint y: 398, endPoint x: 746, endPoint y: 393, distance: 110.1
click at [746, 393] on li "Unlimited menus" at bounding box center [866, 396] width 241 height 12
copy span "Unlimited menus"
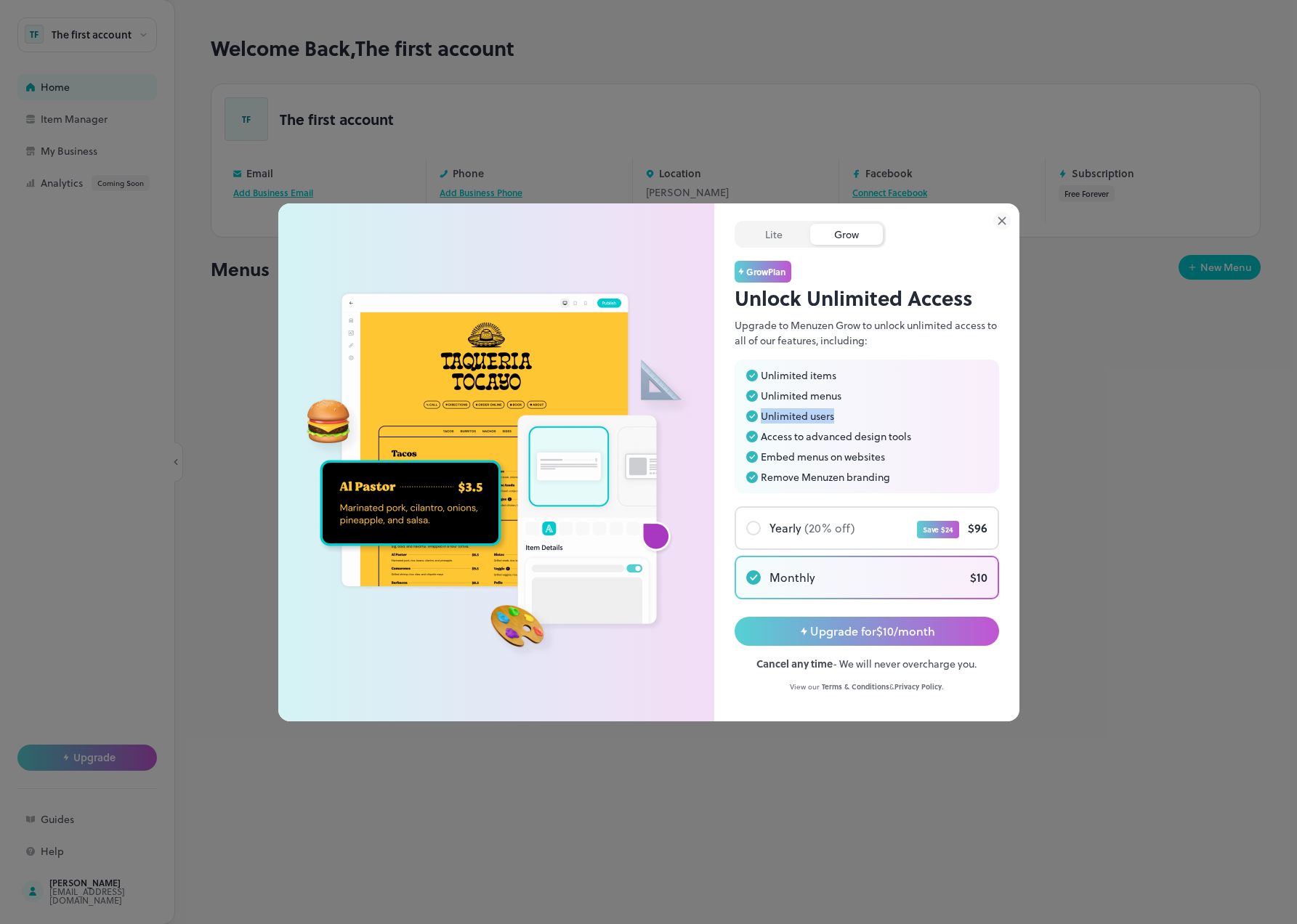
drag, startPoint x: 864, startPoint y: 420, endPoint x: 754, endPoint y: 416, distance: 110.1
click at [754, 416] on li "Unlimited users" at bounding box center [866, 416] width 241 height 12
copy span "Unlimited users"
drag, startPoint x: 937, startPoint y: 427, endPoint x: 930, endPoint y: 431, distance: 8.1
click at [930, 431] on ul "Unlimited items Unlimited menus Unlimited users Access to advanced design tools…" at bounding box center [866, 426] width 241 height 113
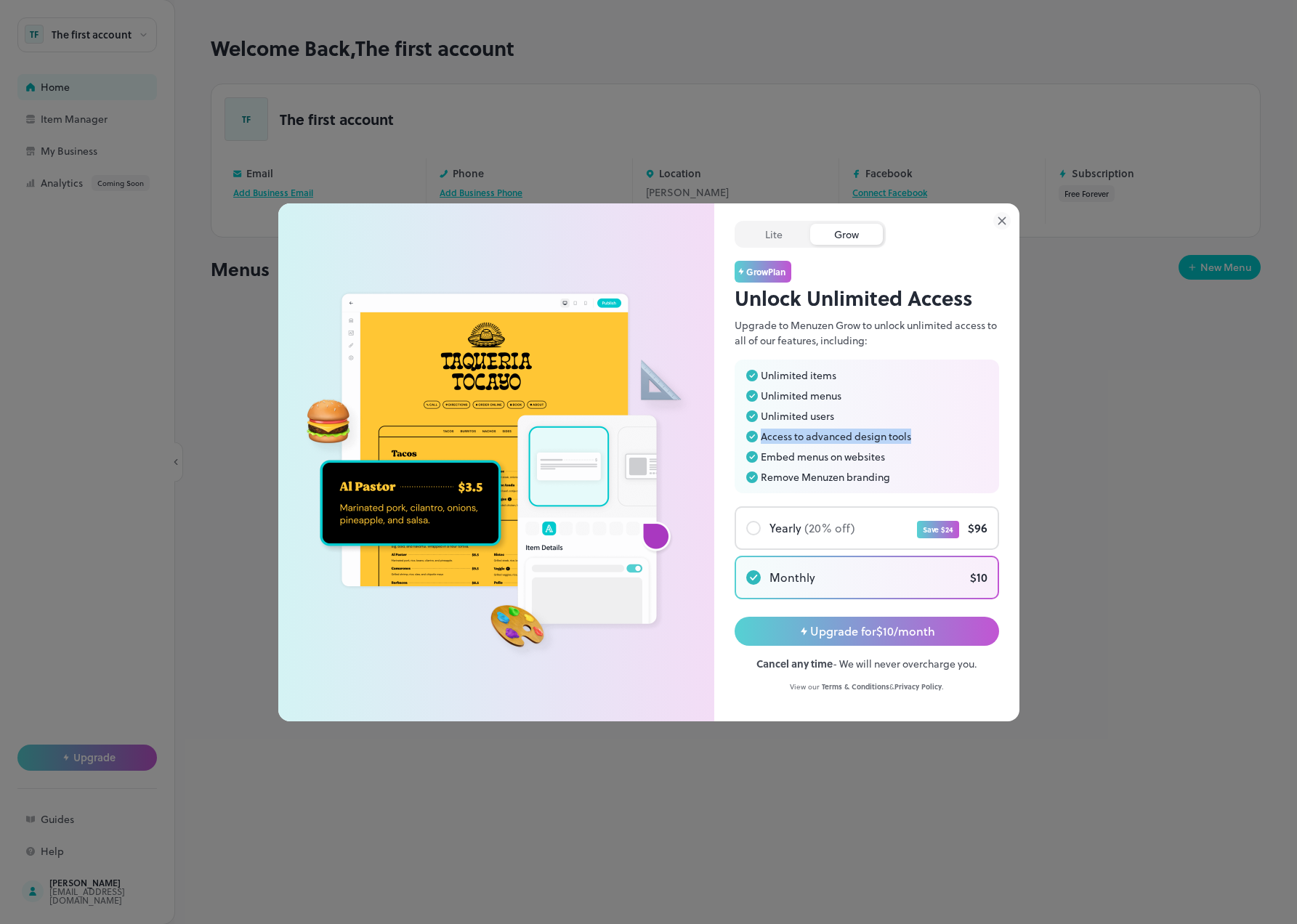
drag, startPoint x: 930, startPoint y: 436, endPoint x: 741, endPoint y: 424, distance: 189.4
click at [741, 424] on div "Unlimited items Unlimited menus Unlimited users Access to advanced design tools…" at bounding box center [867, 426] width 264 height 134
copy span "Access to advanced design tools"
drag, startPoint x: 915, startPoint y: 452, endPoint x: 758, endPoint y: 458, distance: 157.1
click at [758, 458] on li "Embed menus on websites" at bounding box center [866, 457] width 241 height 12
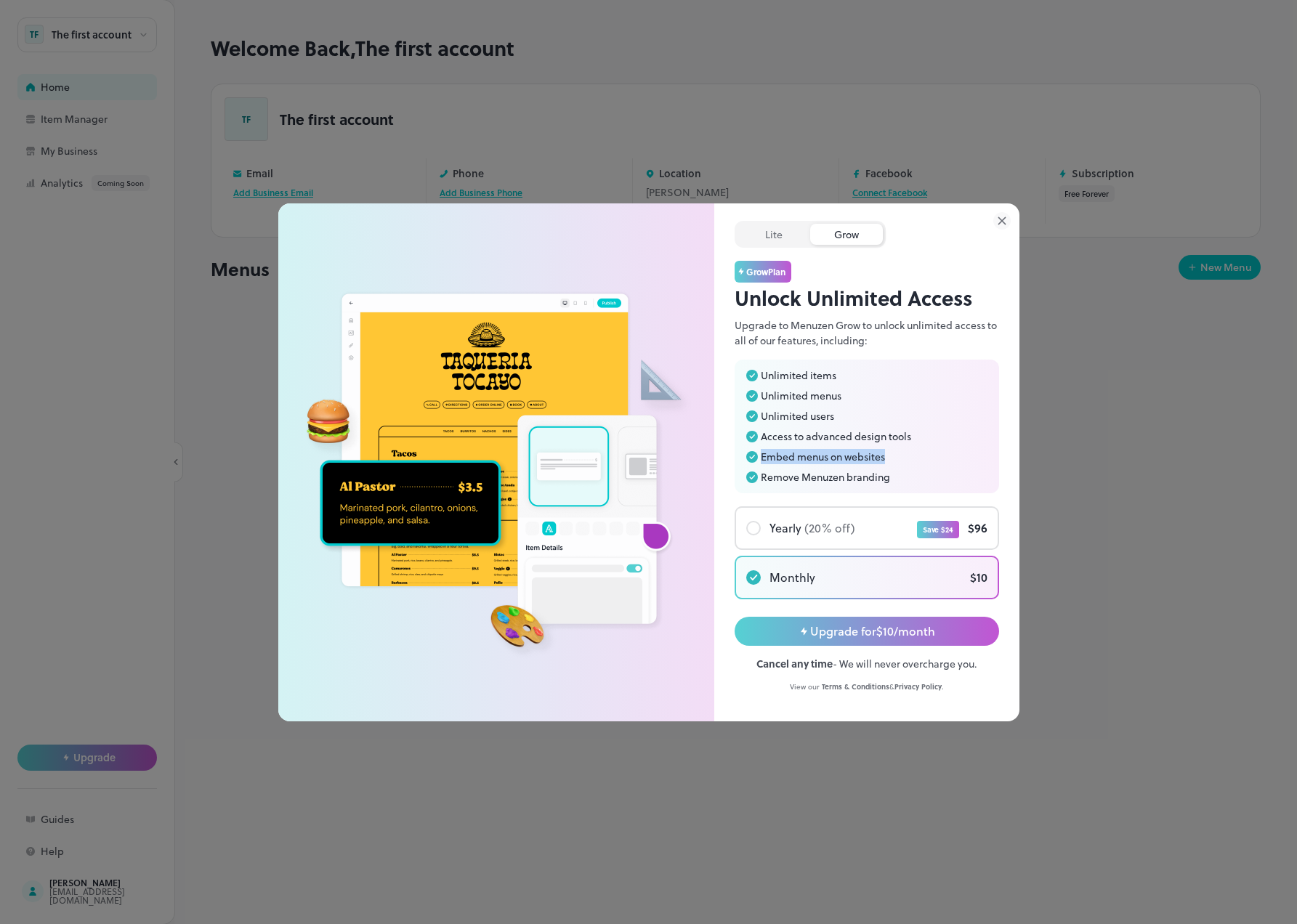
copy span "Embed menus on websites"
drag, startPoint x: 916, startPoint y: 471, endPoint x: 755, endPoint y: 469, distance: 161.0
click at [755, 469] on ul "Unlimited items Unlimited menus Unlimited users Access to advanced design tools…" at bounding box center [866, 426] width 241 height 113
copy span "Remove Menuzen branding"
click at [804, 378] on span "Unlimited items" at bounding box center [798, 375] width 75 height 10
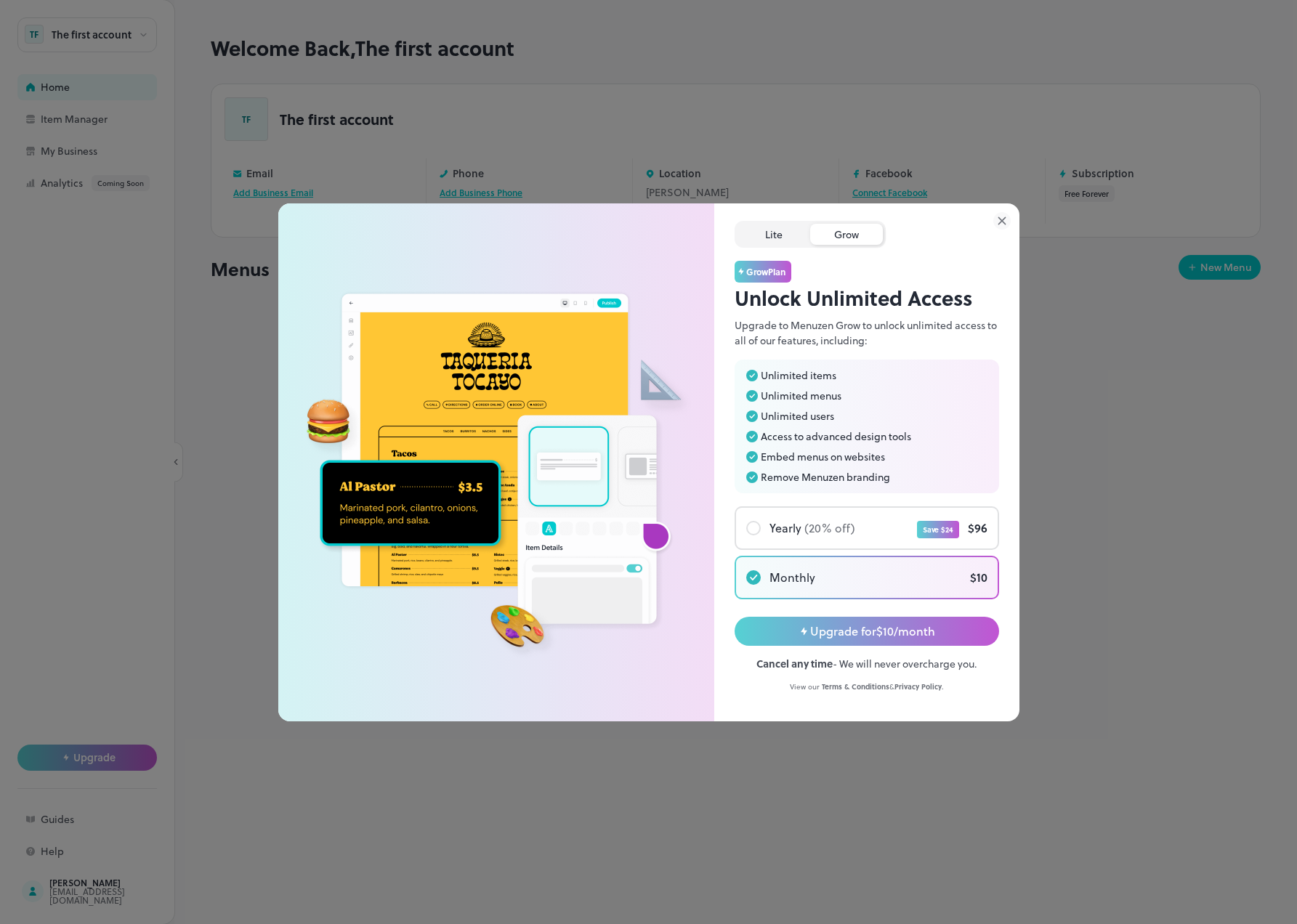
click at [784, 234] on div "Lite" at bounding box center [774, 234] width 72 height 21
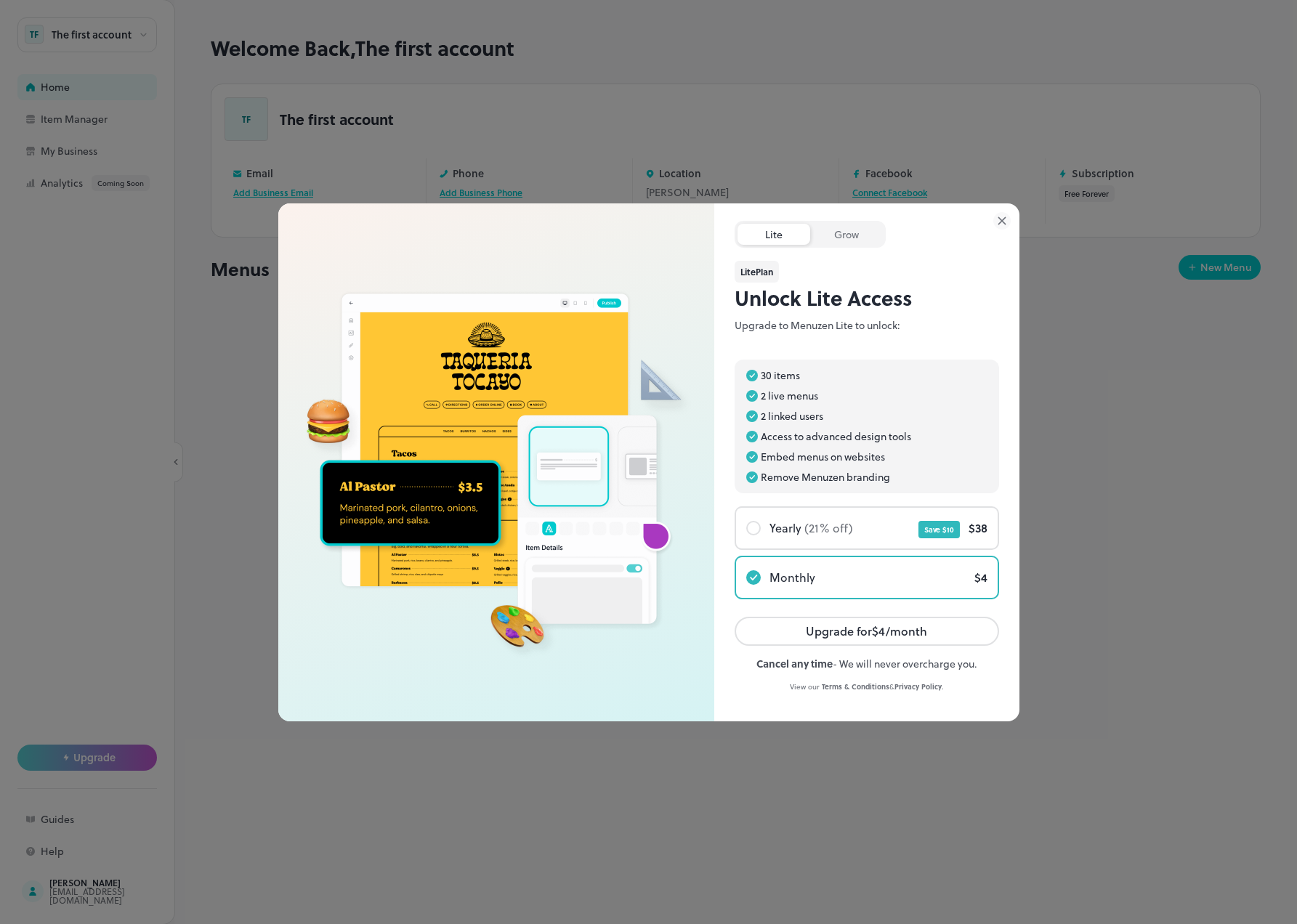
click at [318, 405] on img at bounding box center [497, 462] width 436 height 492
click at [814, 534] on span "(21% off)" at bounding box center [828, 528] width 49 height 16
click at [812, 579] on span "Monthly" at bounding box center [791, 578] width 46 height 12
click at [850, 238] on div "Grow" at bounding box center [846, 234] width 72 height 21
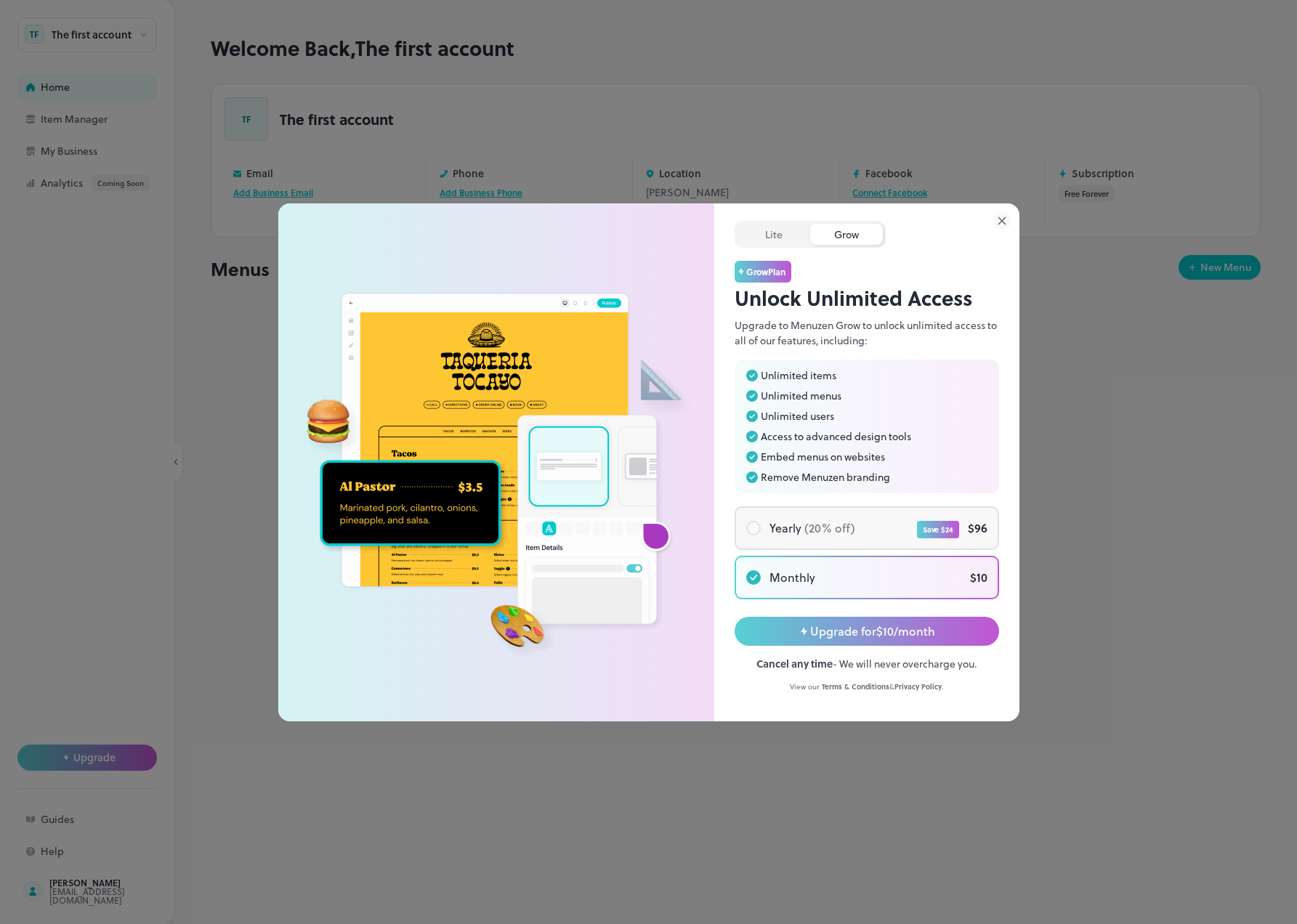
click at [856, 524] on div "Save $ 24 $ 96" at bounding box center [921, 528] width 132 height 12
click at [909, 585] on div "Monthly $ 10" at bounding box center [867, 577] width 261 height 40
click at [769, 234] on div "Lite" at bounding box center [774, 234] width 72 height 21
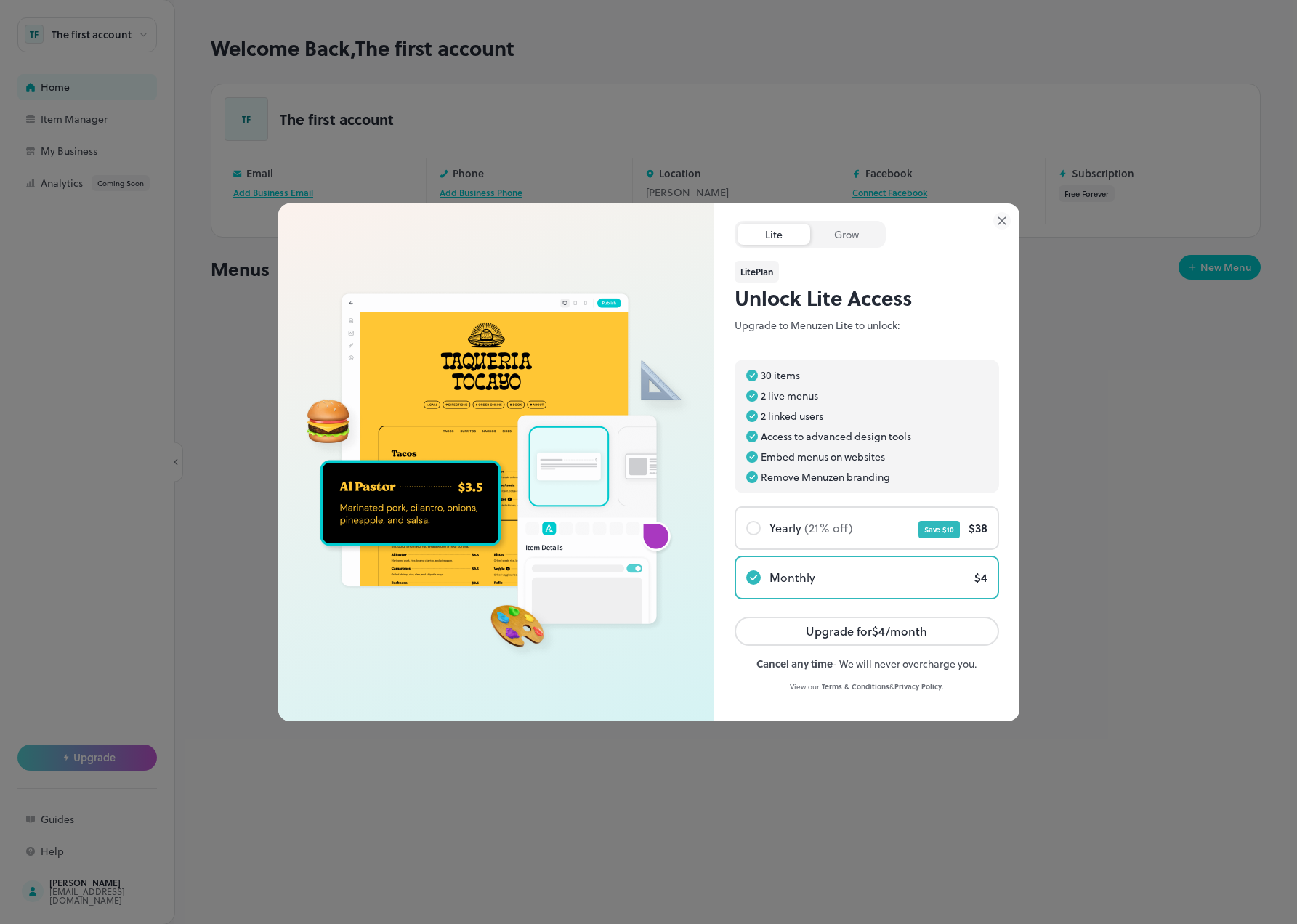
click at [997, 219] on icon at bounding box center [1001, 220] width 17 height 17
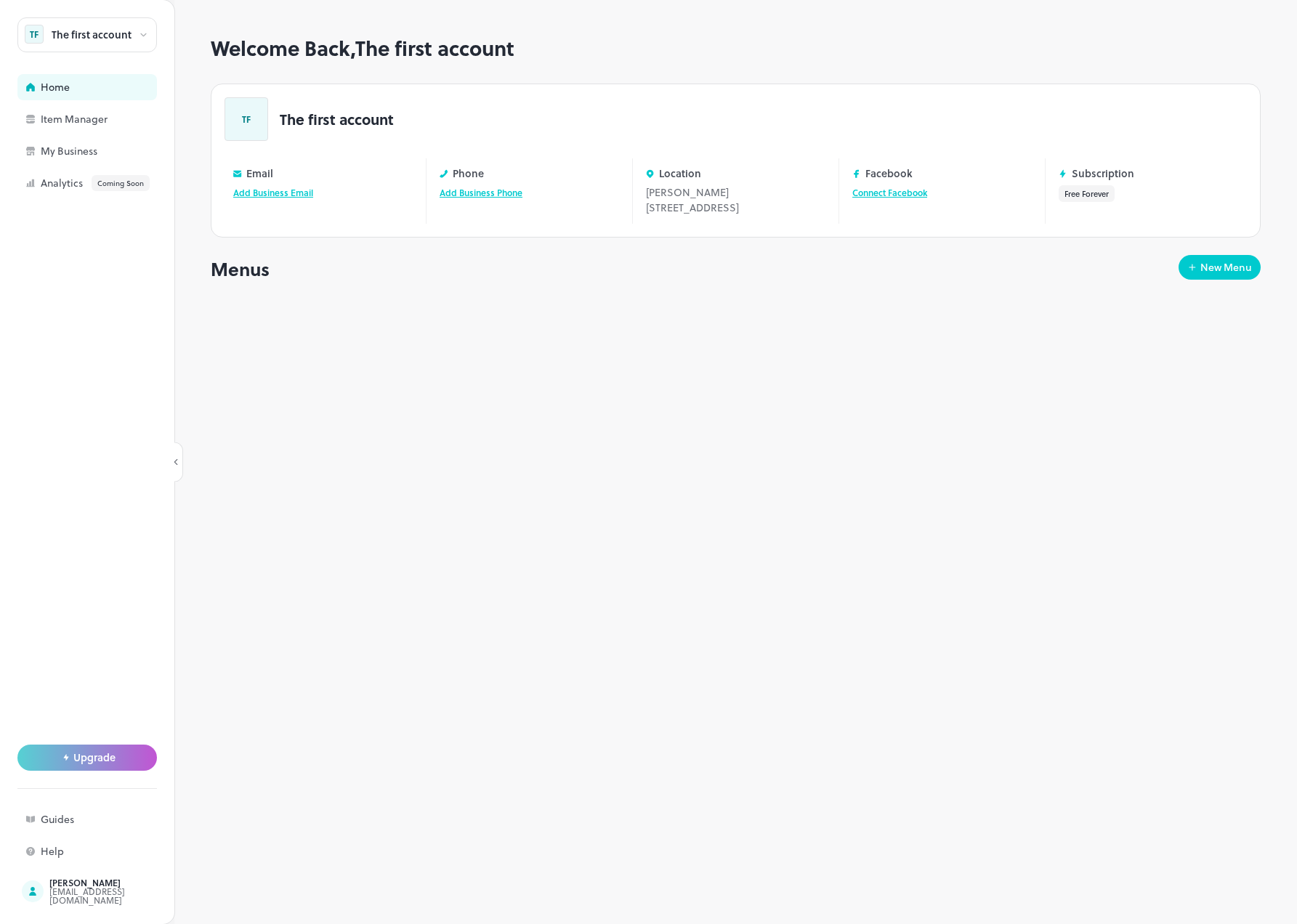
click at [83, 753] on span "Upgrade" at bounding box center [94, 758] width 42 height 12
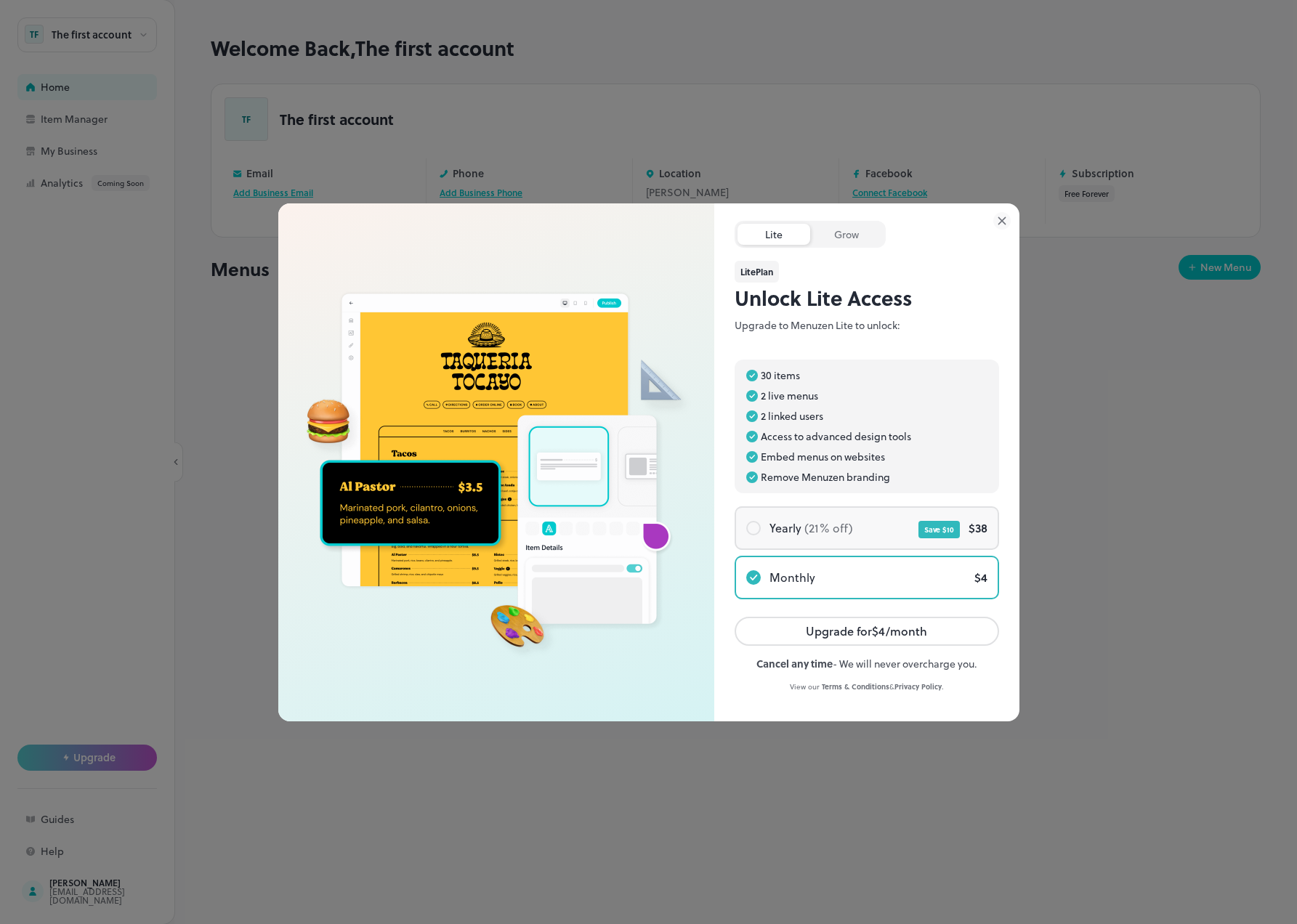
click at [849, 540] on div "Yearly (21% off) Save $ 10 $ 38" at bounding box center [867, 528] width 261 height 40
click at [857, 579] on div "$ 4" at bounding box center [901, 578] width 172 height 12
click at [866, 528] on div "Save $ 10 $ 38" at bounding box center [920, 528] width 134 height 12
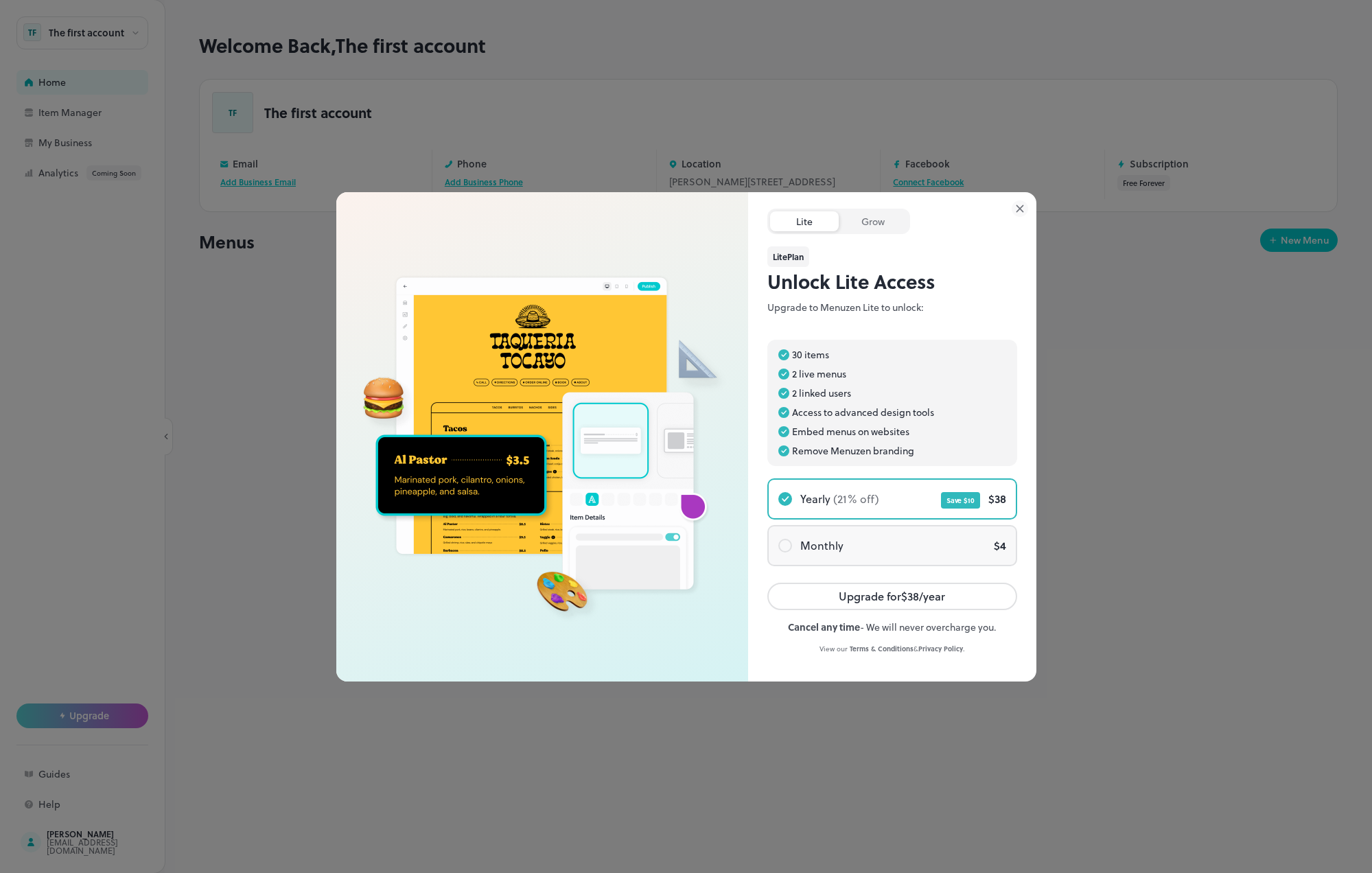
click at [851, 547] on div "$ 4" at bounding box center [925, 546] width 163 height 11
click at [863, 227] on div "Grow" at bounding box center [873, 221] width 68 height 20
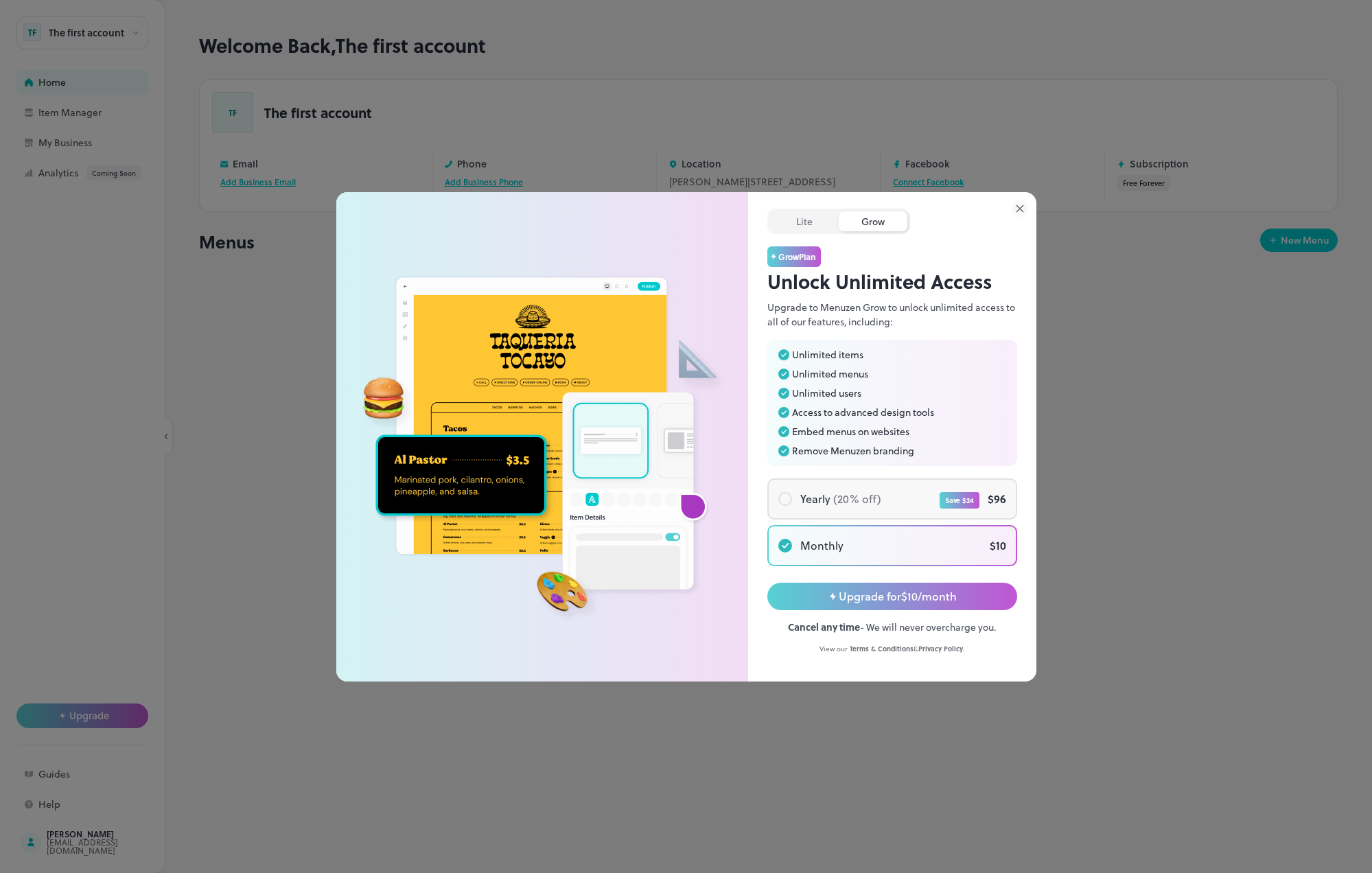
click at [851, 506] on div "Yearly (20% off) Save $ 24 $ 96" at bounding box center [892, 499] width 247 height 38
click at [861, 542] on div "$ 10" at bounding box center [925, 546] width 163 height 11
click at [820, 222] on div "Lite" at bounding box center [804, 221] width 68 height 20
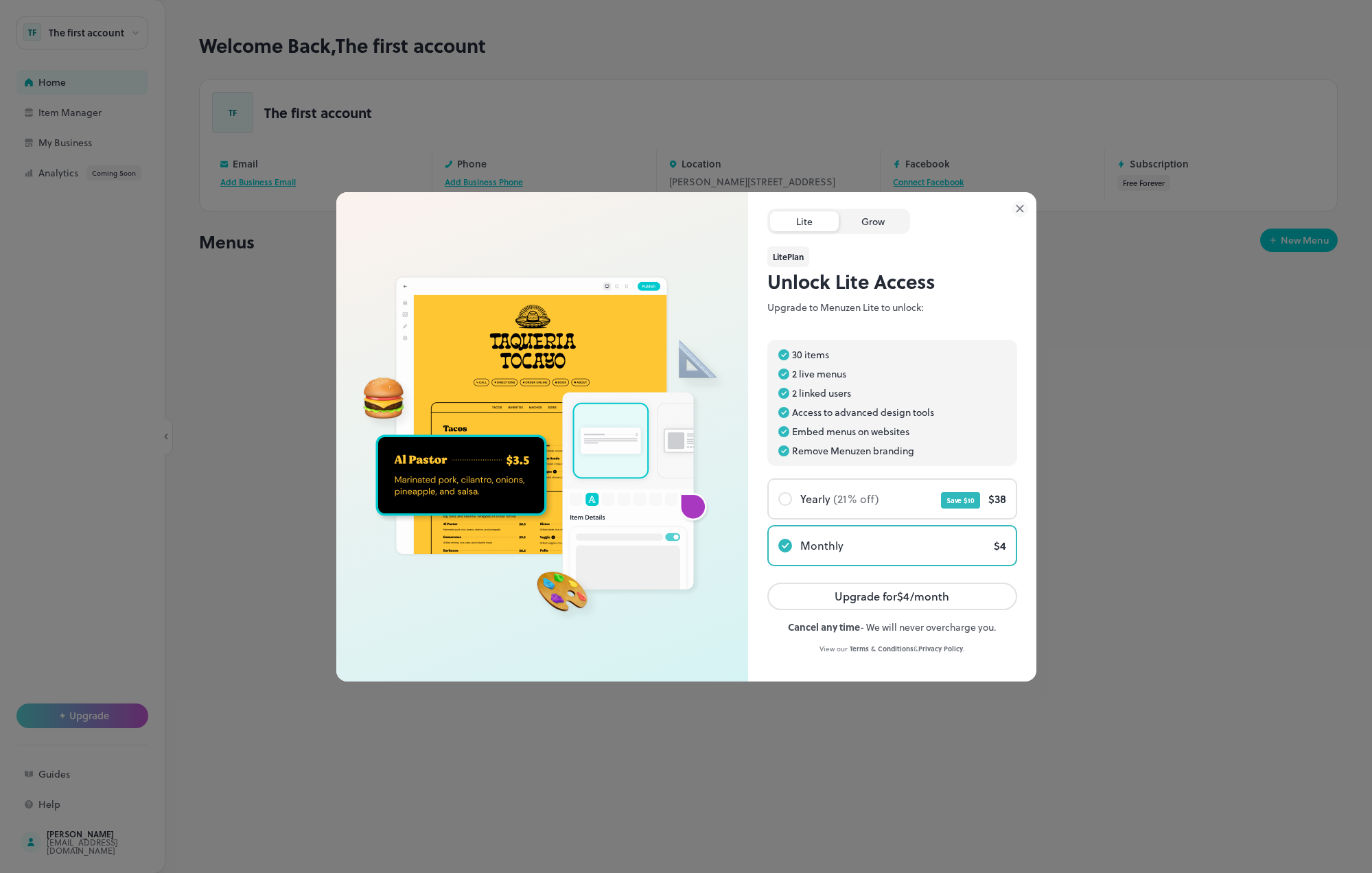
click at [863, 221] on div "Grow" at bounding box center [873, 221] width 68 height 20
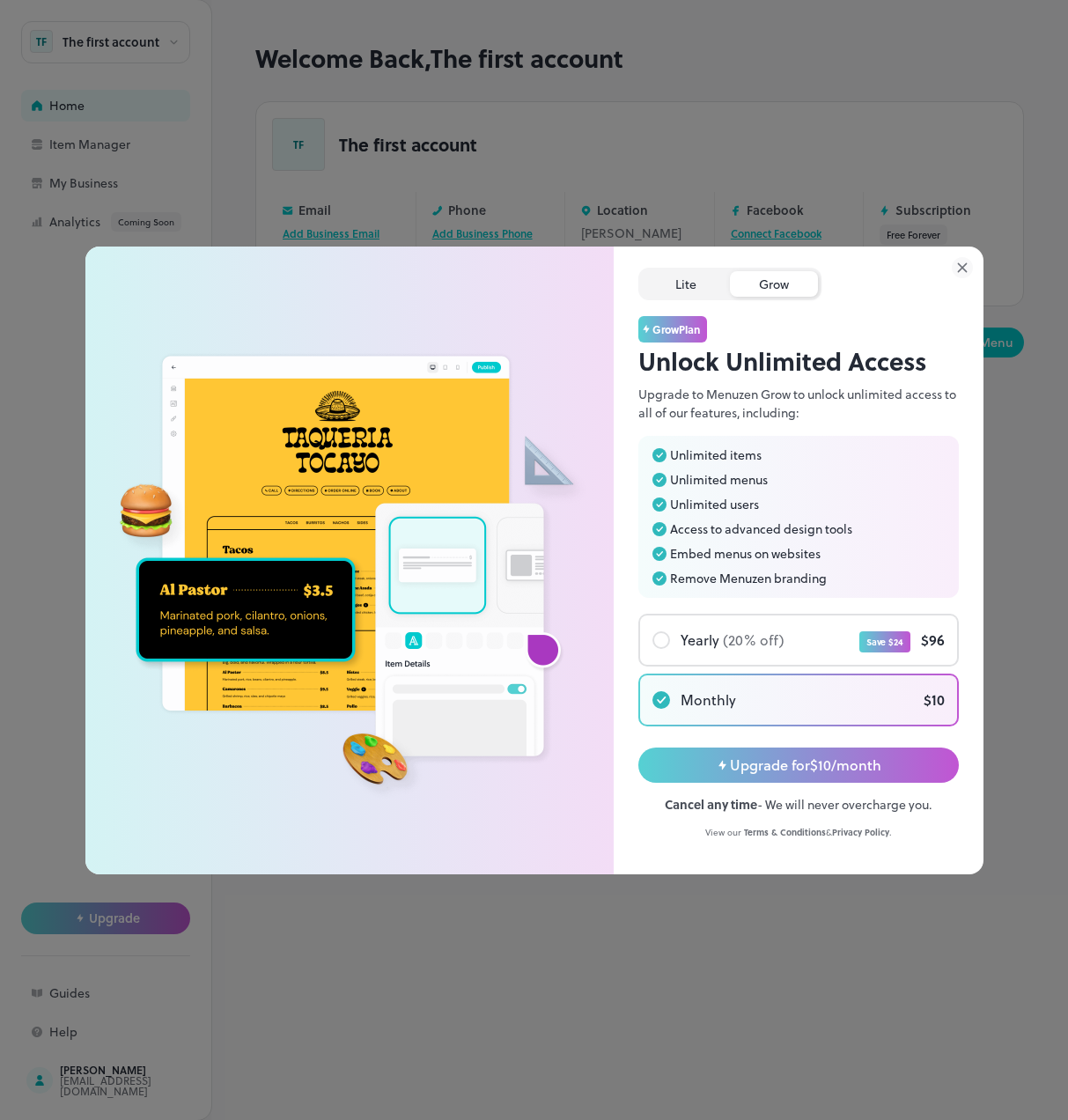
click at [670, 280] on div "Lite" at bounding box center [685, 284] width 88 height 25
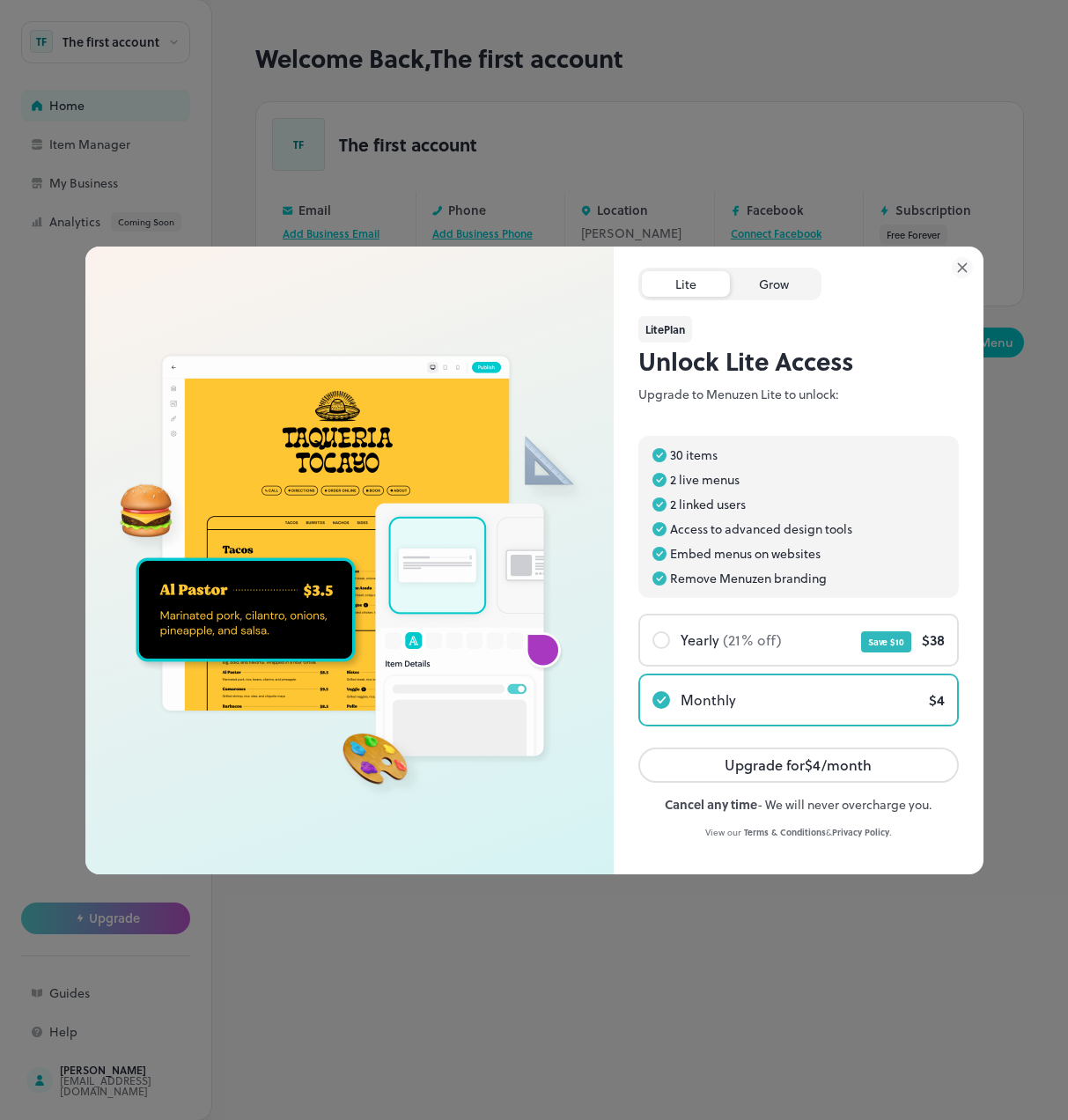
click at [766, 278] on div "Grow" at bounding box center [774, 284] width 88 height 25
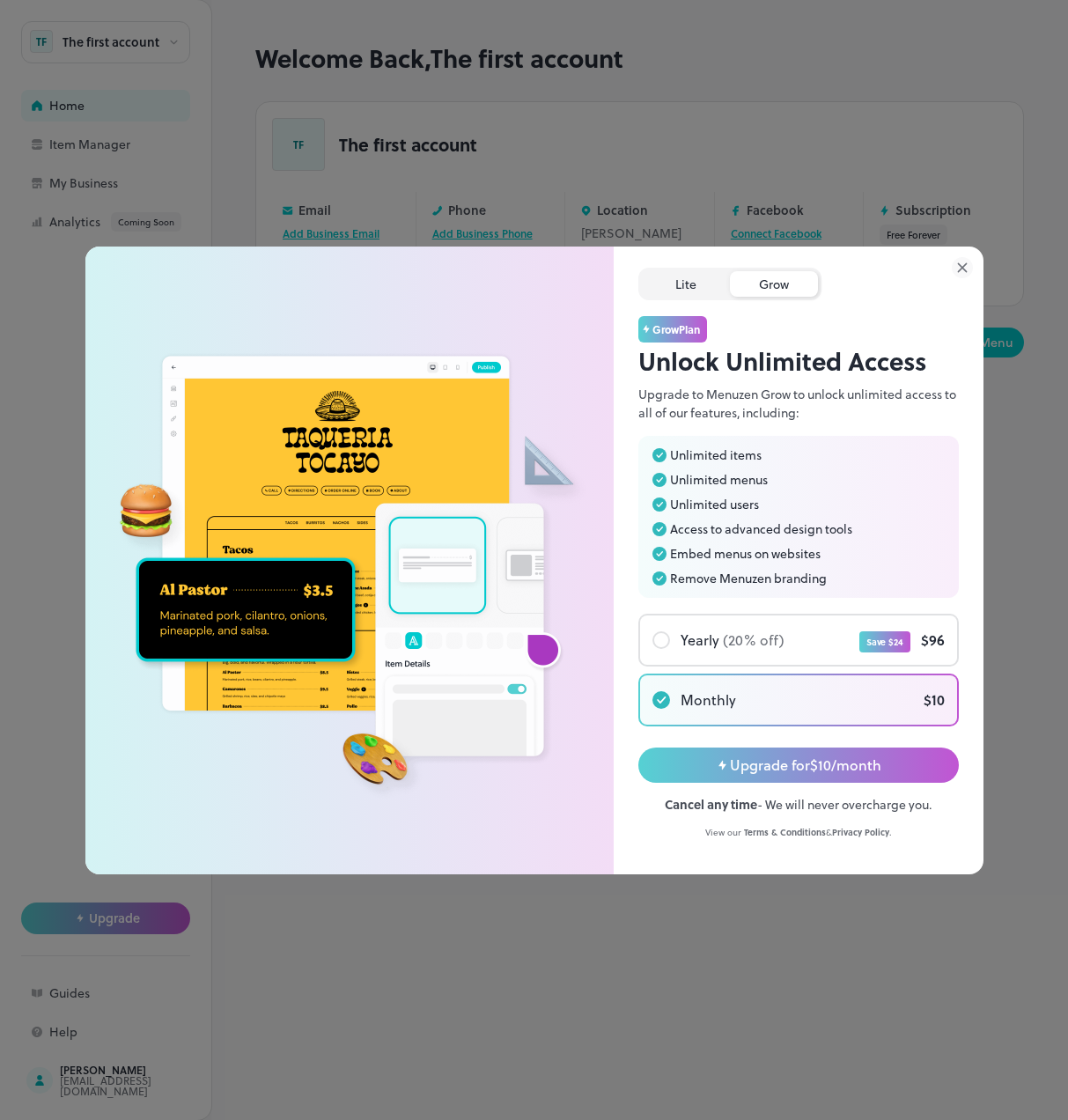
click at [674, 278] on div "Lite" at bounding box center [685, 284] width 88 height 25
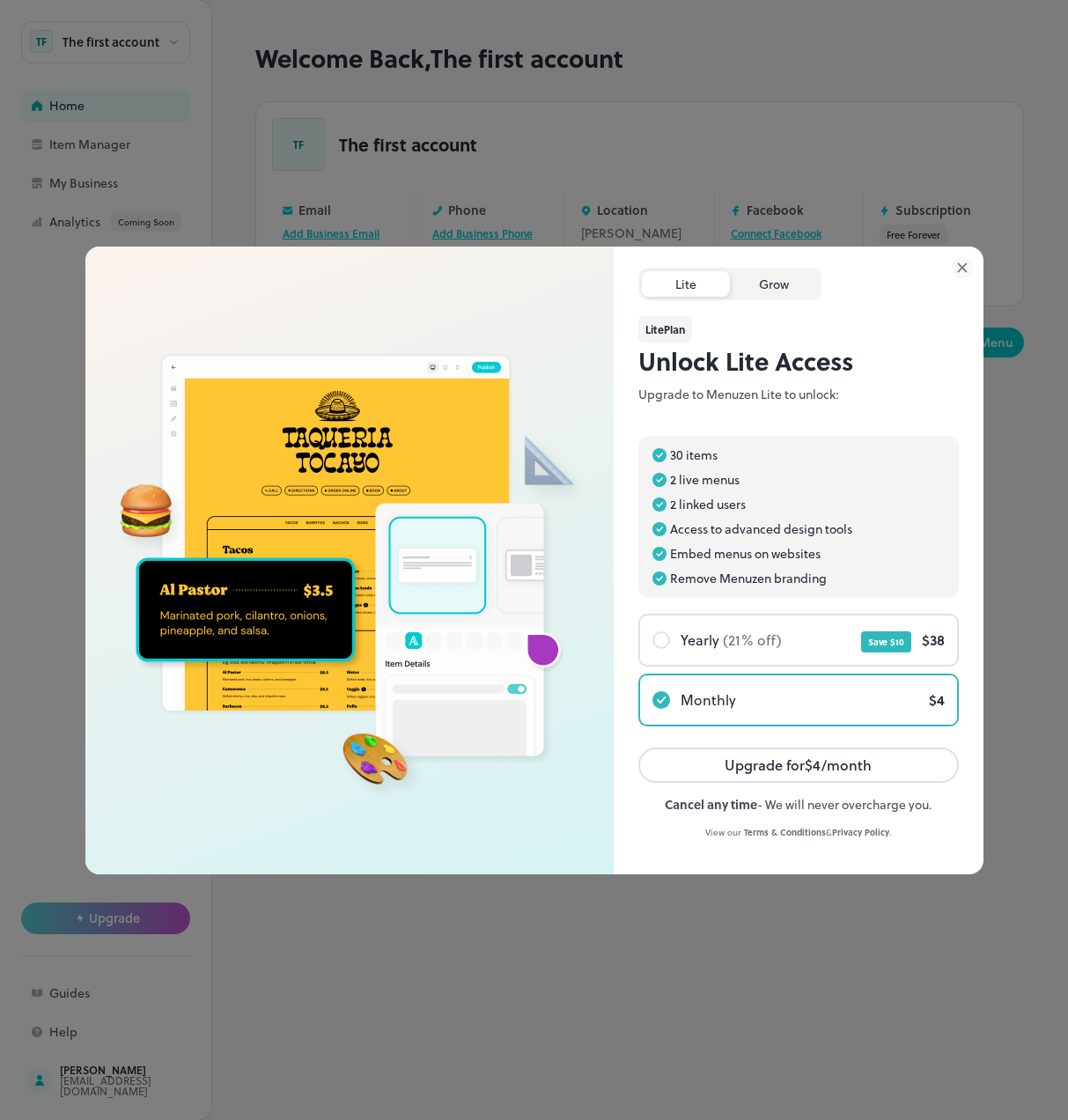
click at [768, 281] on div "Grow" at bounding box center [774, 284] width 88 height 25
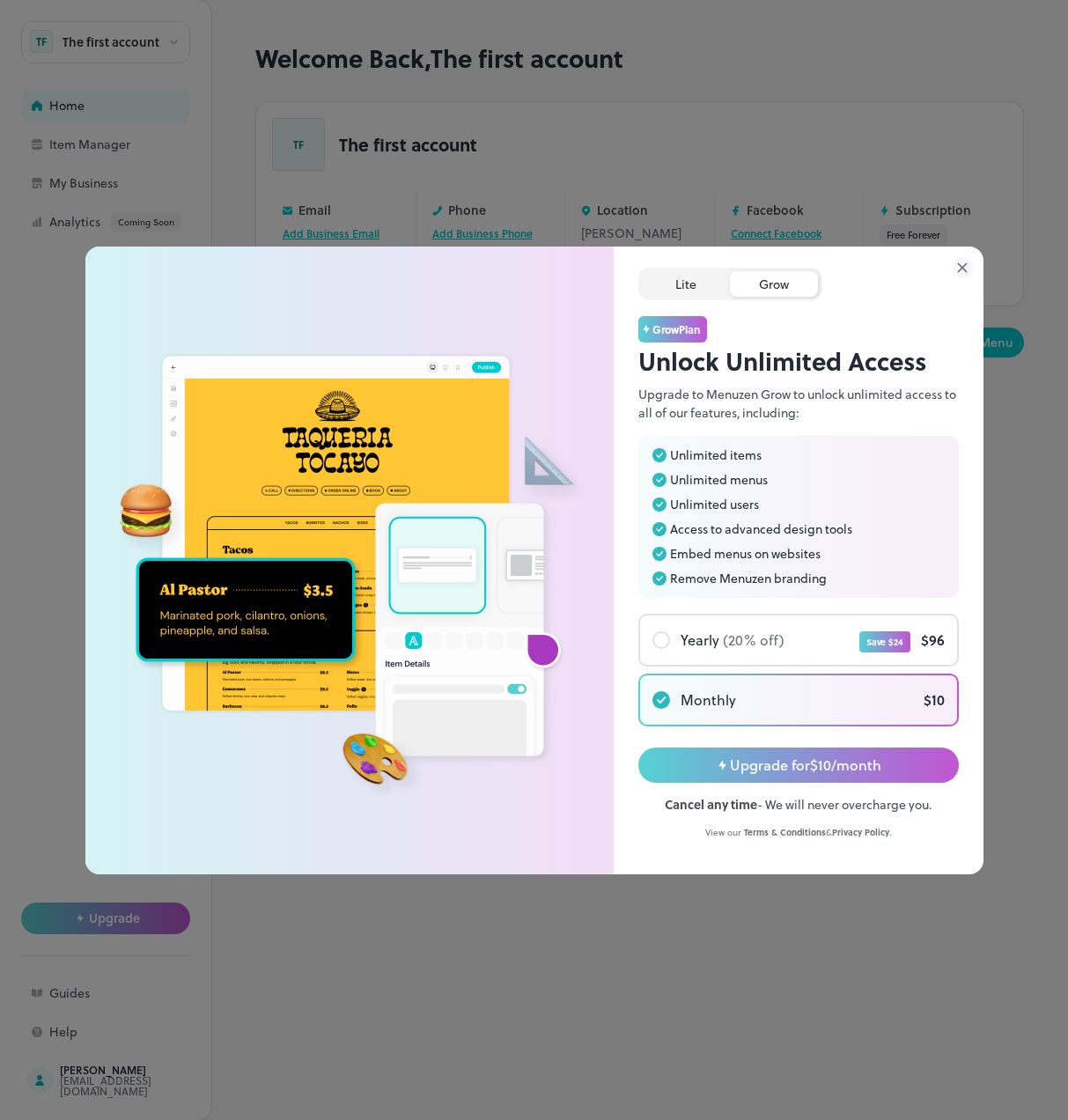
click at [681, 278] on div "Lite" at bounding box center [685, 284] width 88 height 25
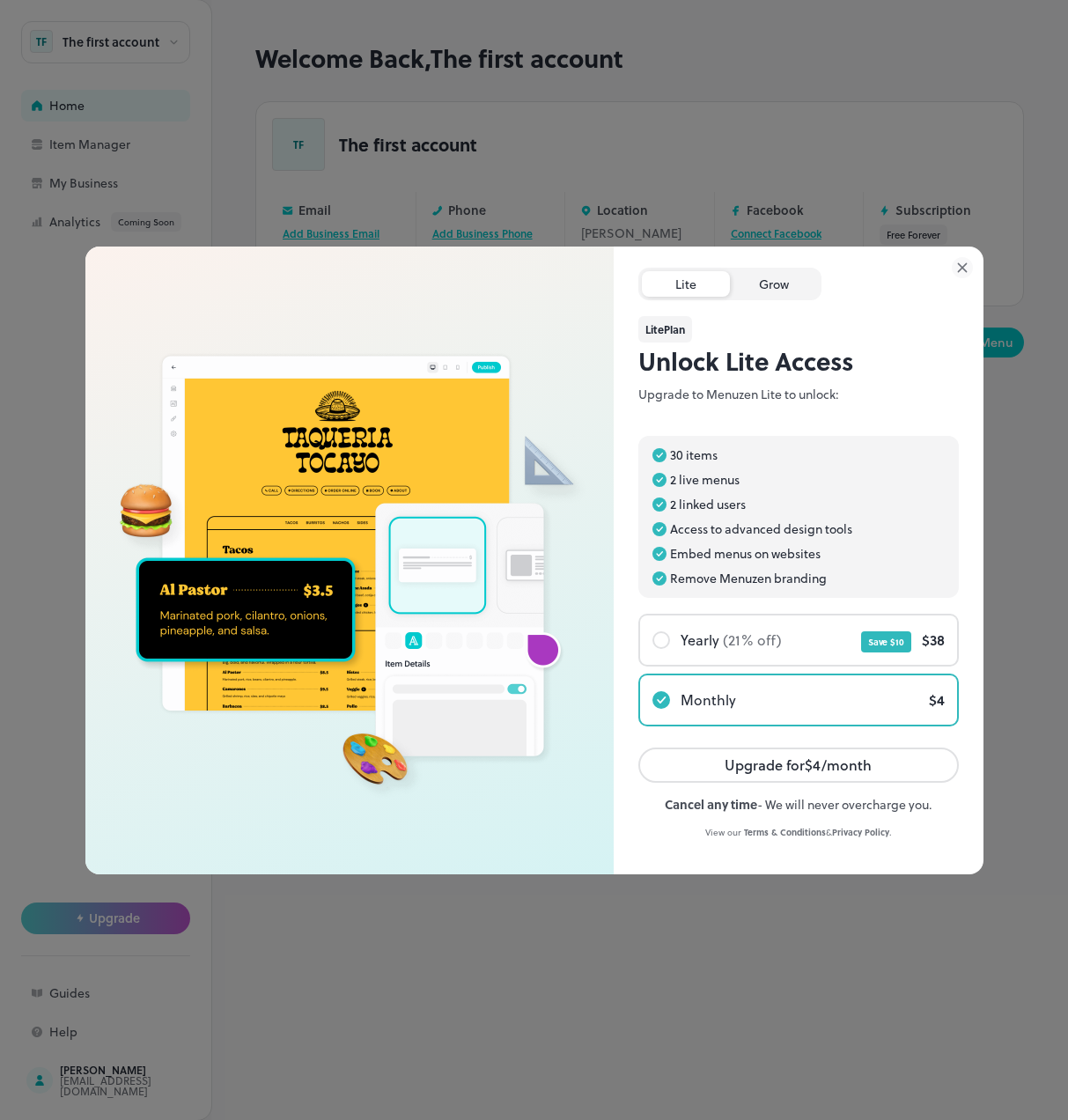
click at [766, 281] on div "Grow" at bounding box center [774, 284] width 88 height 25
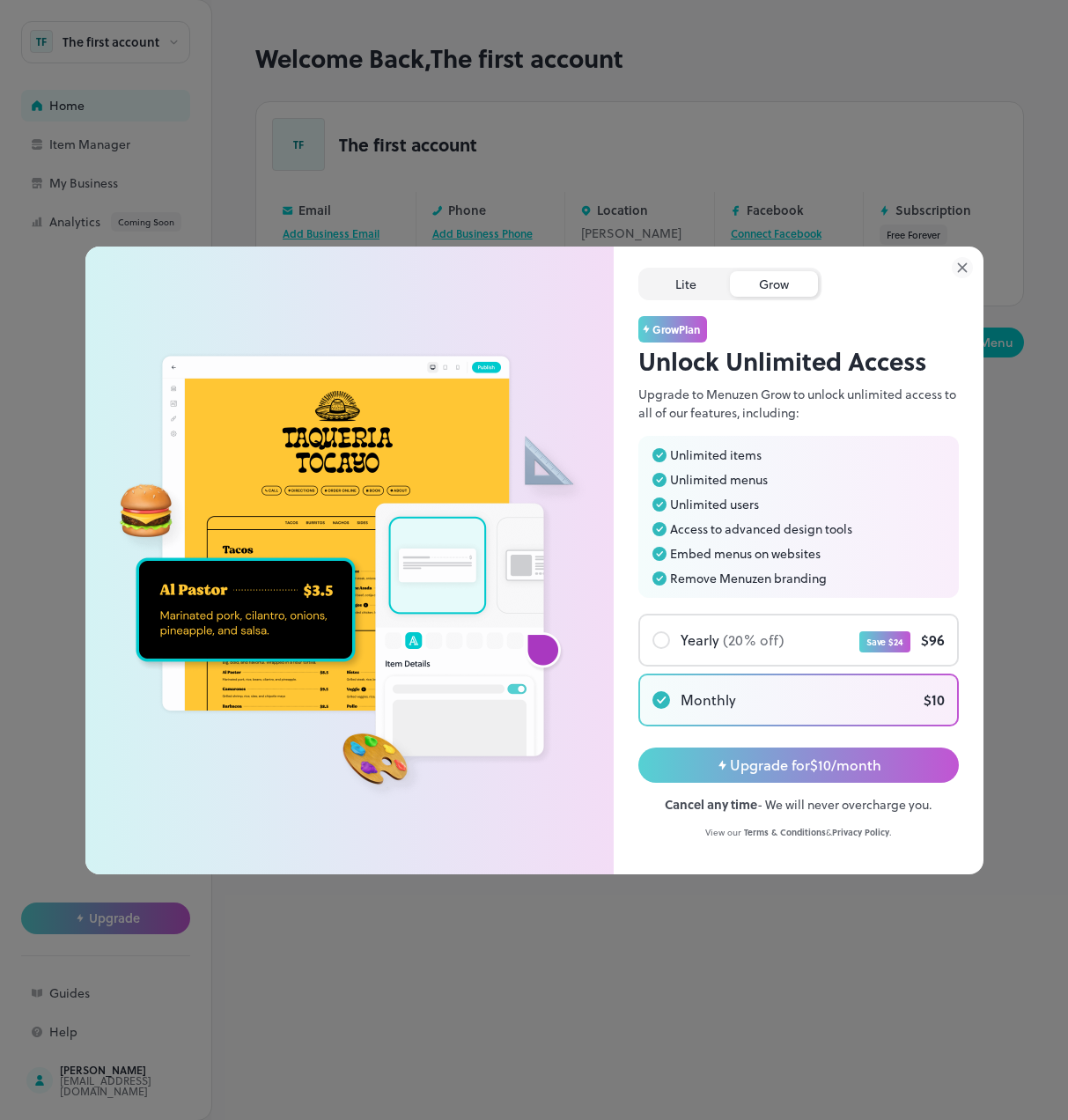
click at [679, 281] on div "Lite" at bounding box center [685, 284] width 88 height 25
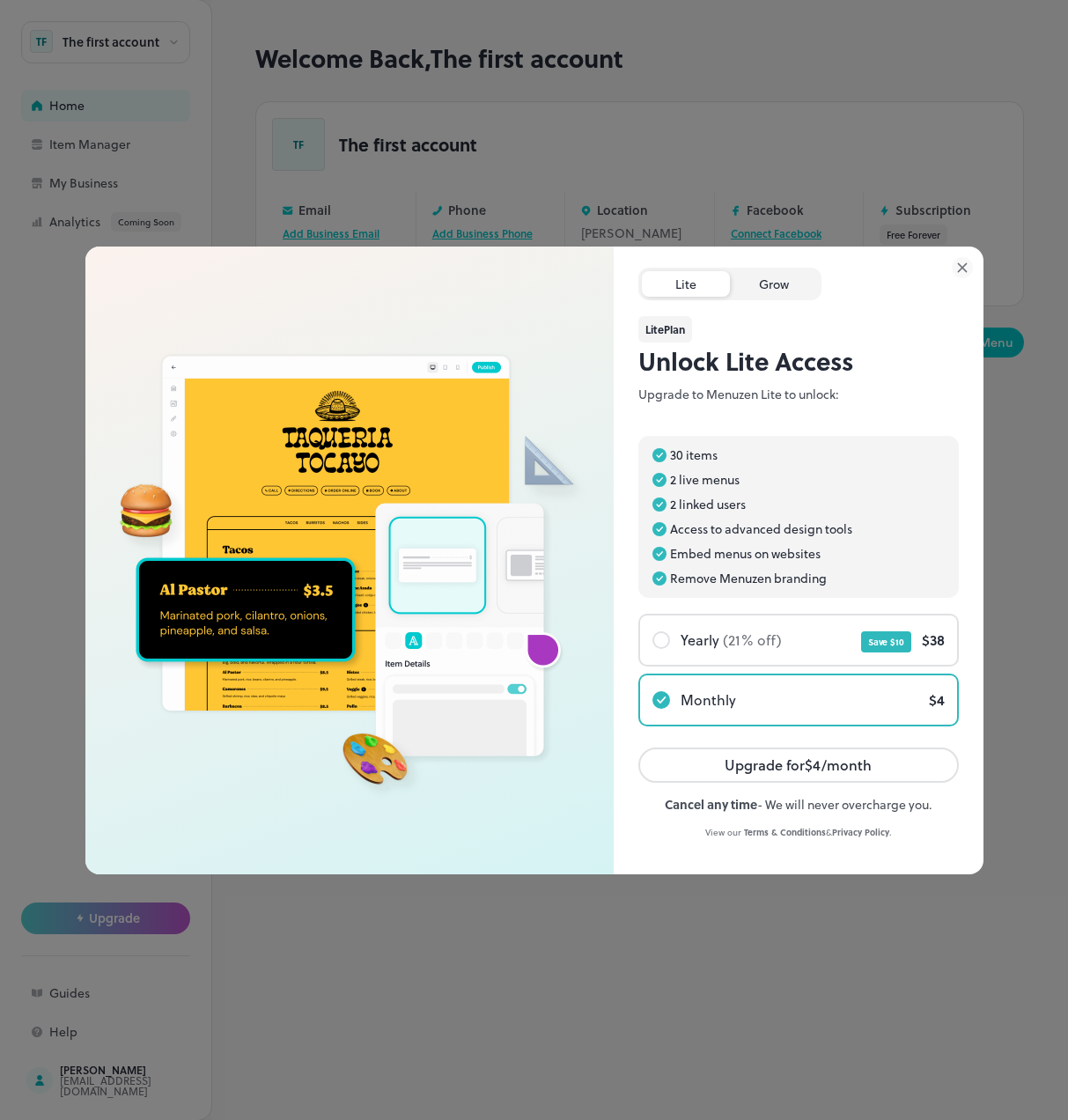
click at [743, 282] on div "Grow" at bounding box center [774, 284] width 88 height 25
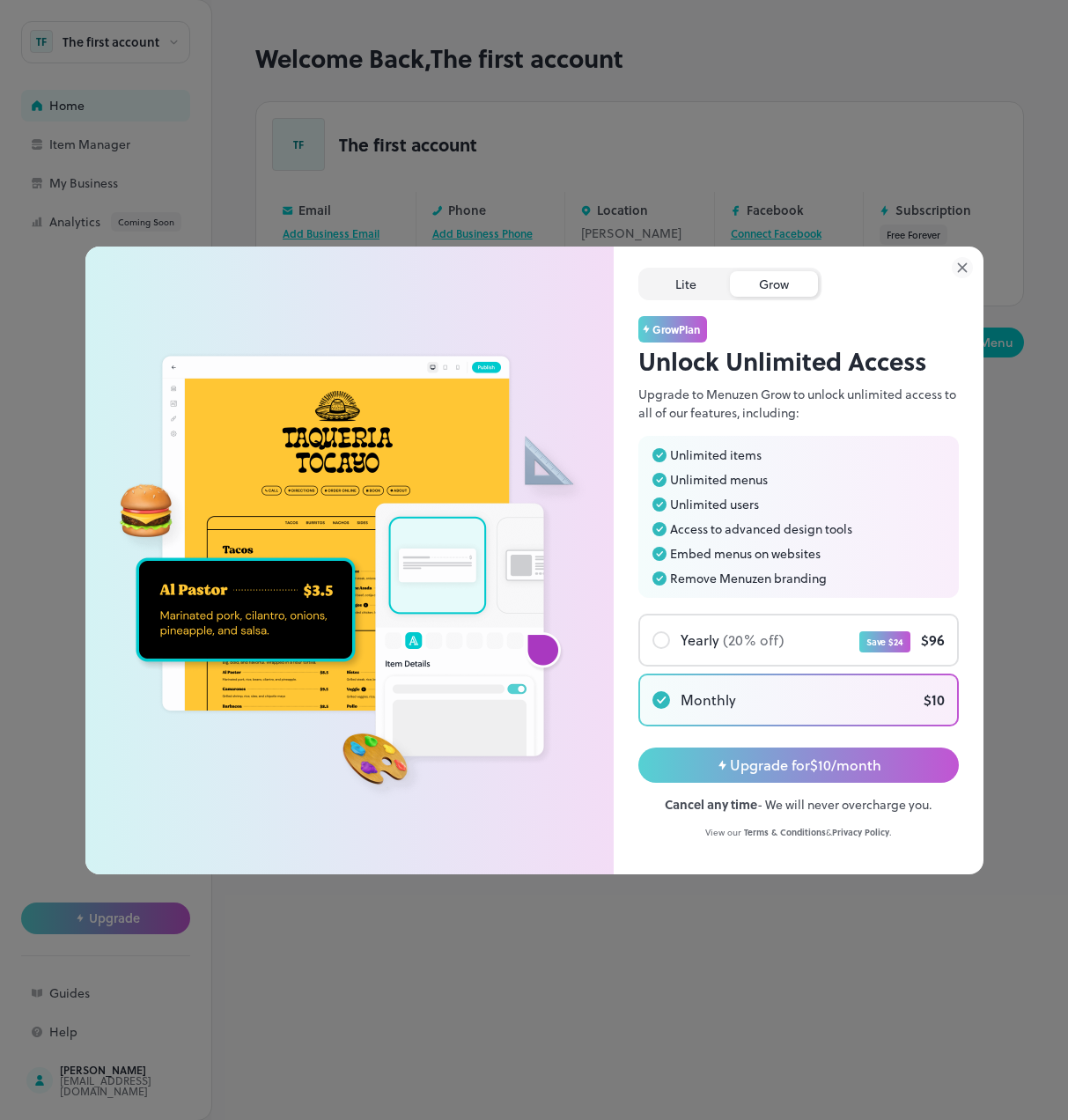
click at [685, 287] on div "Lite" at bounding box center [685, 284] width 88 height 25
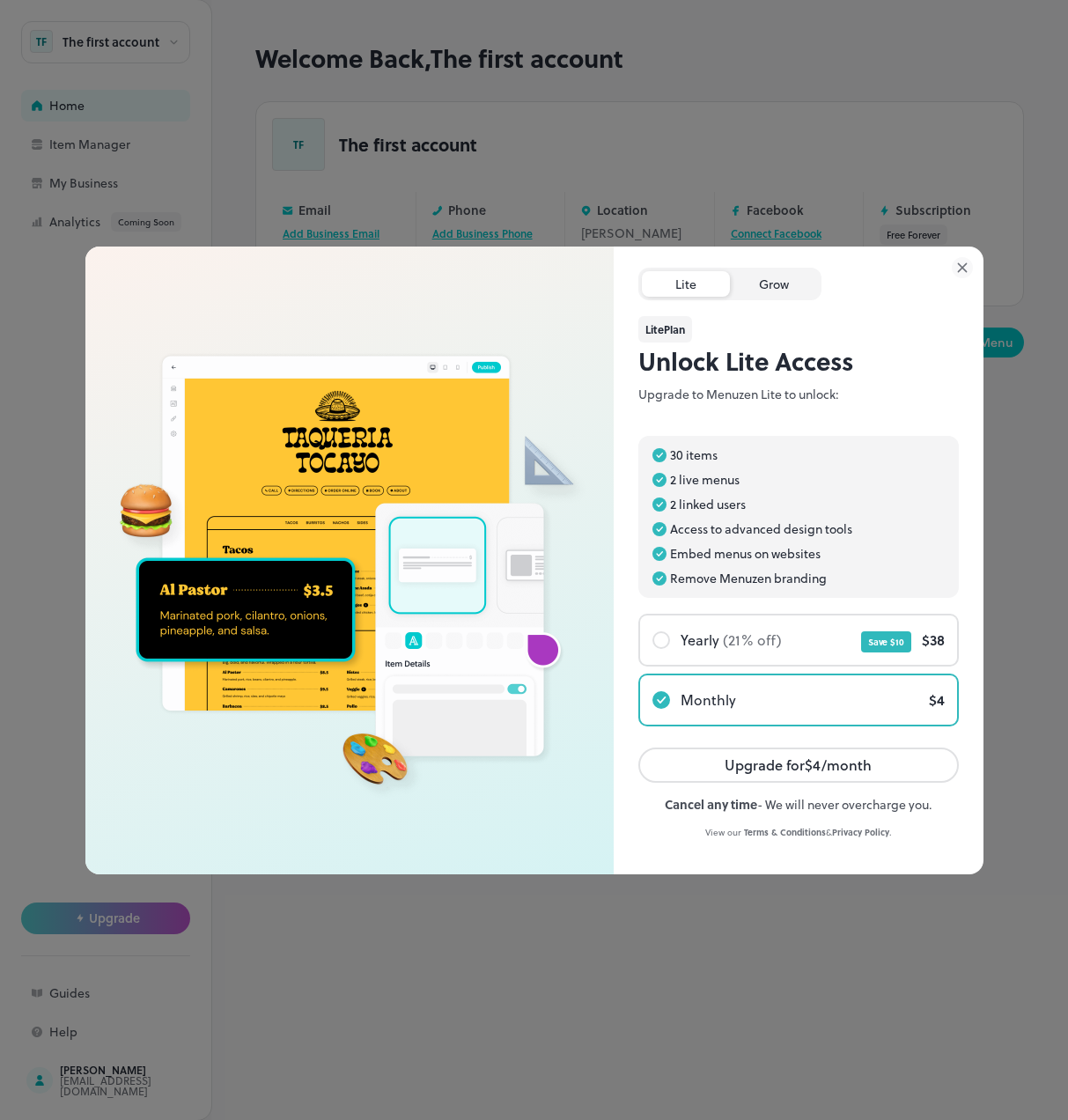
click at [787, 288] on div "Grow" at bounding box center [774, 284] width 88 height 25
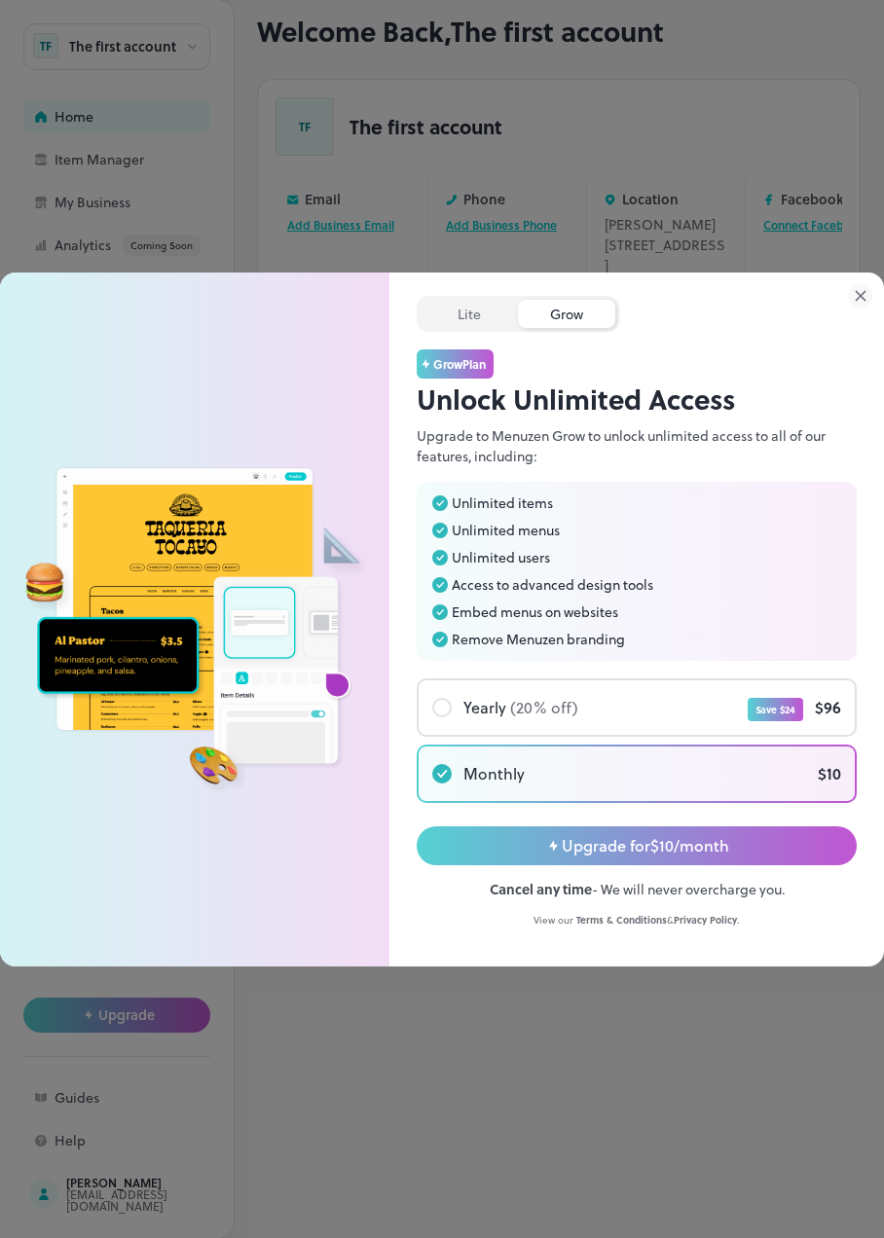
click at [484, 332] on div "Lite Grow Grow Plan Unlock Unlimited Access Upgrade to Menuzen Grow to unlock u…" at bounding box center [636, 599] width 440 height 655
click at [484, 323] on div "Lite" at bounding box center [468, 314] width 97 height 28
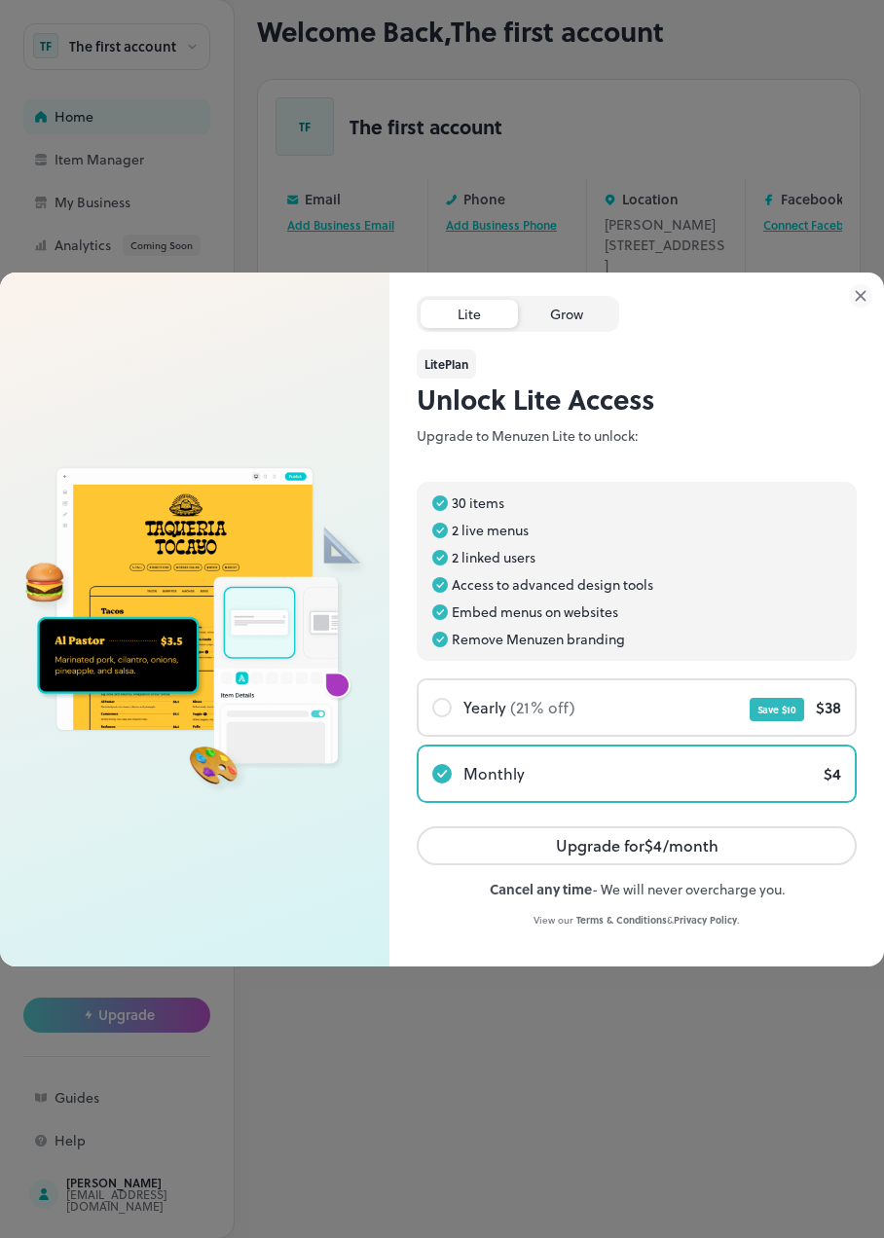
click at [559, 319] on div "Grow" at bounding box center [566, 314] width 97 height 28
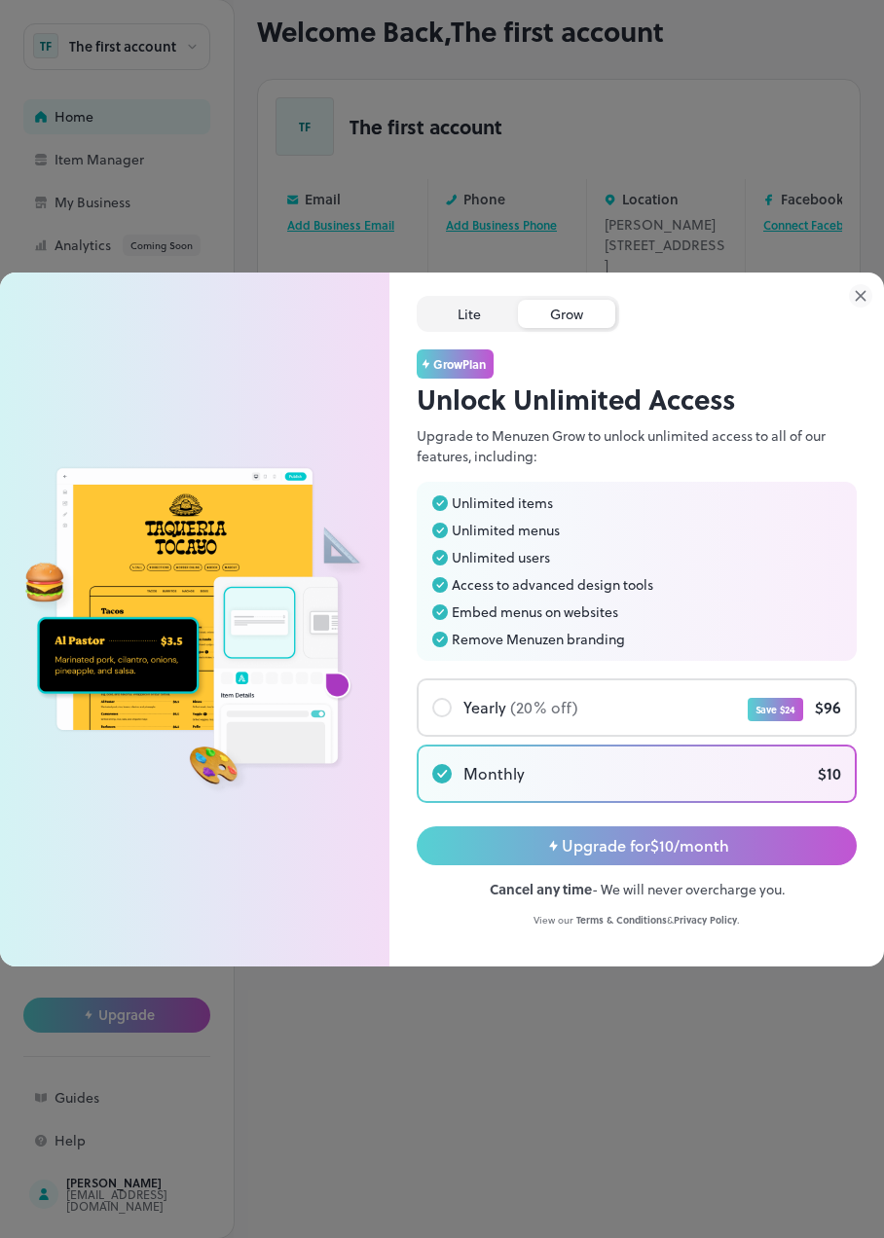
click at [498, 321] on div "Lite" at bounding box center [468, 314] width 97 height 28
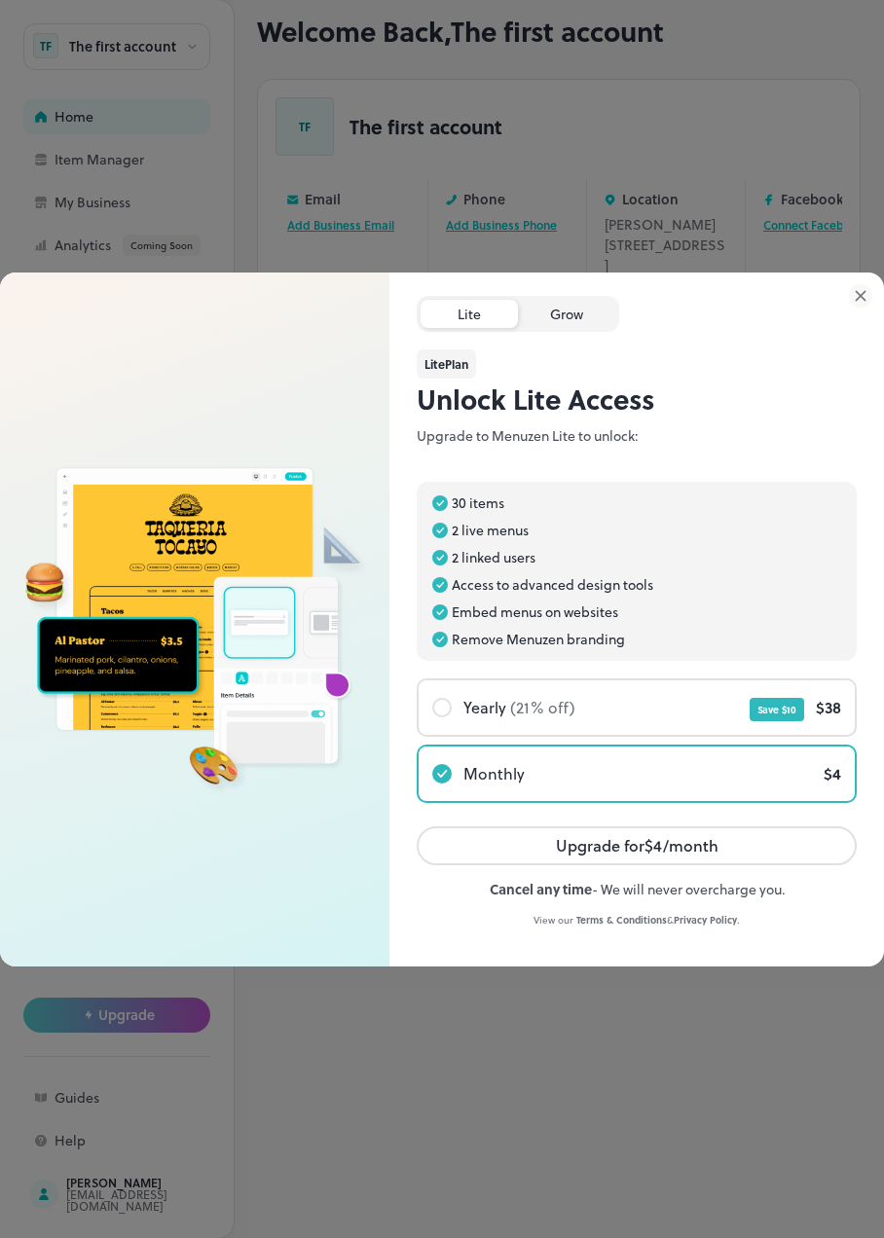
click at [564, 316] on div "Grow" at bounding box center [566, 314] width 97 height 28
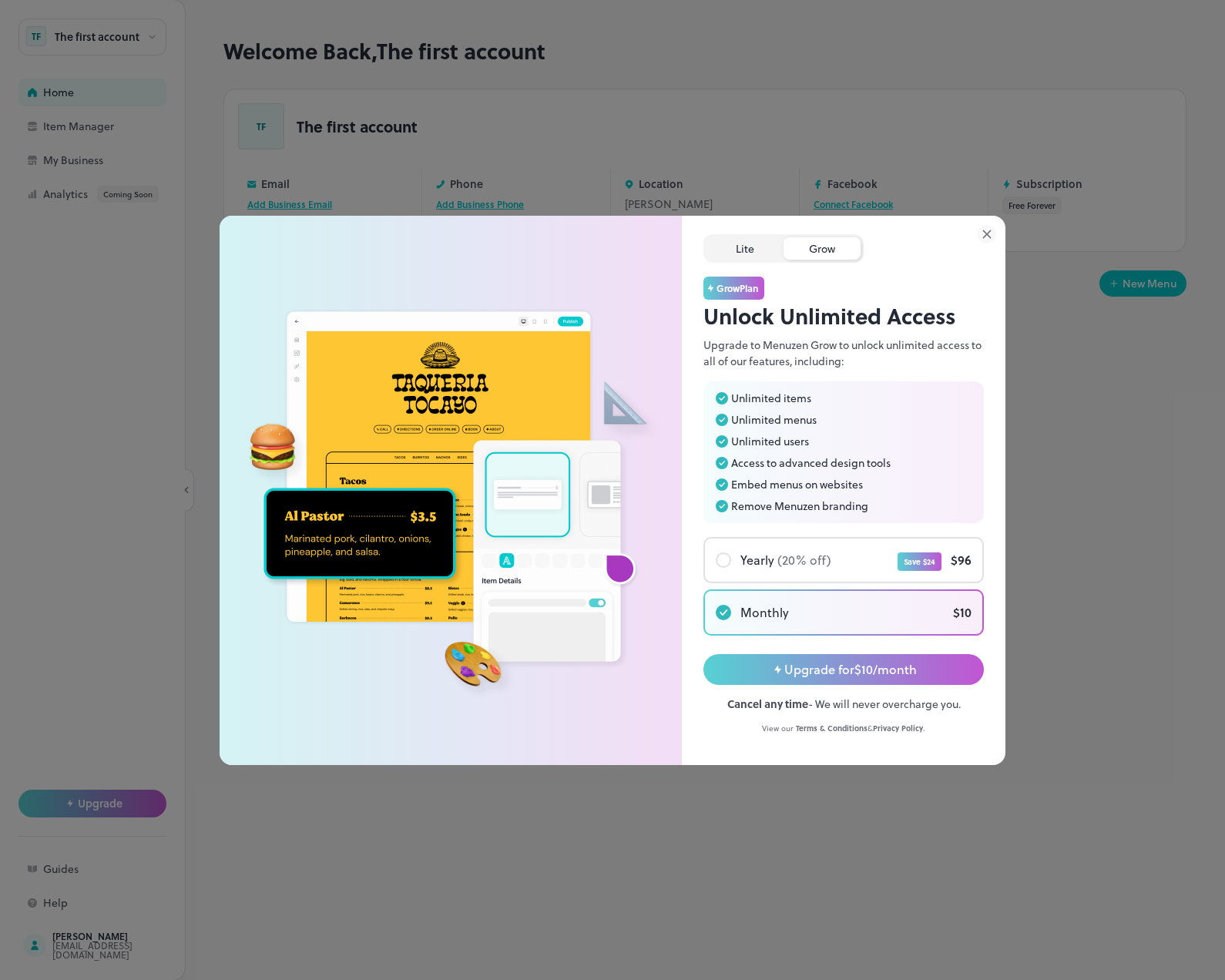
click at [744, 249] on div "Lite" at bounding box center [744, 249] width 77 height 22
